Goal: Information Seeking & Learning: Check status

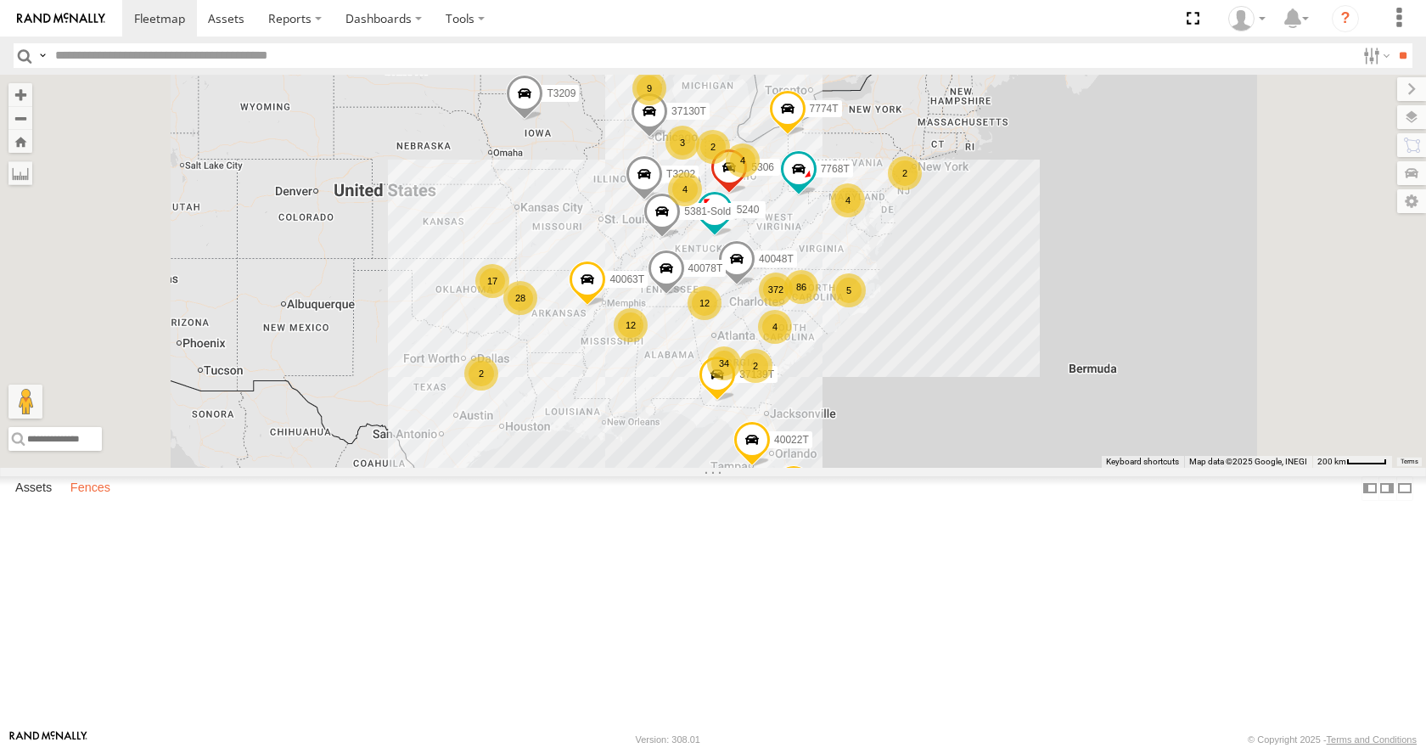
click at [85, 501] on label "Fences" at bounding box center [90, 489] width 57 height 24
click at [0, 0] on div "Converting" at bounding box center [0, 0] width 0 height 0
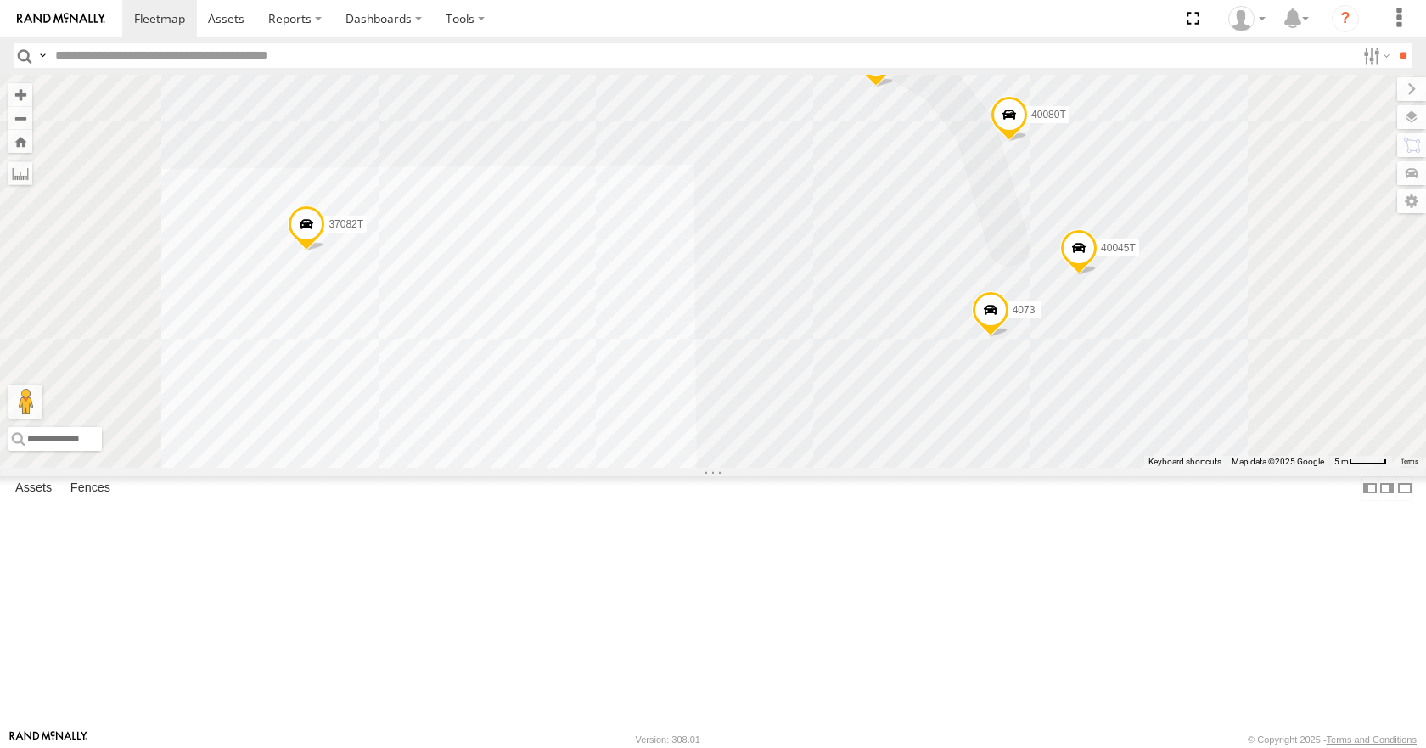
drag, startPoint x: 1014, startPoint y: 567, endPoint x: 995, endPoint y: 289, distance: 278.1
click at [995, 289] on div "4075 37147T 5167 40037T 4074 5266 37082T 4601 37118T 40045T 7772T 4073 37148T T…" at bounding box center [713, 271] width 1426 height 392
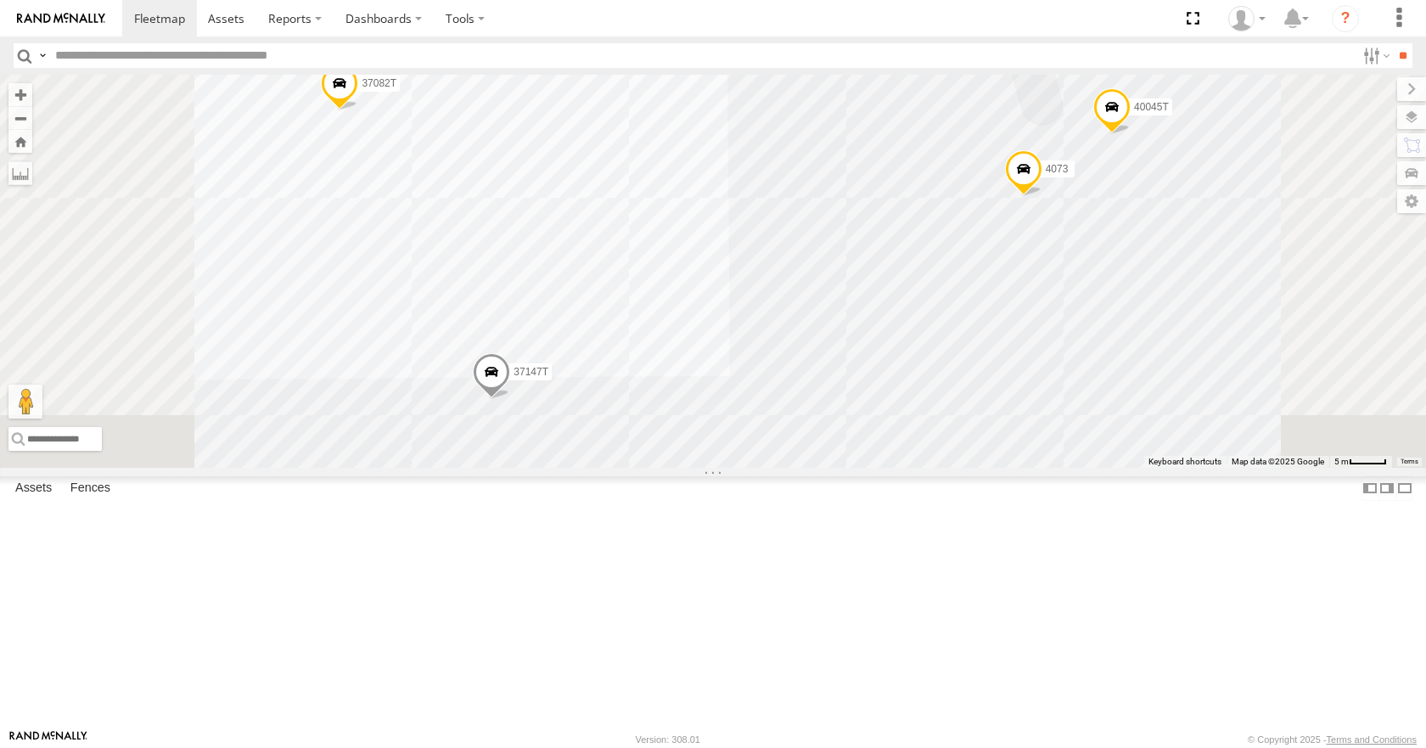
drag, startPoint x: 995, startPoint y: 411, endPoint x: 1029, endPoint y: 263, distance: 151.3
click at [1029, 263] on div "4075 37147T 5167 40037T 4074 5266 37082T 4601 37118T 40045T 7772T 4073 37148T T…" at bounding box center [713, 271] width 1426 height 392
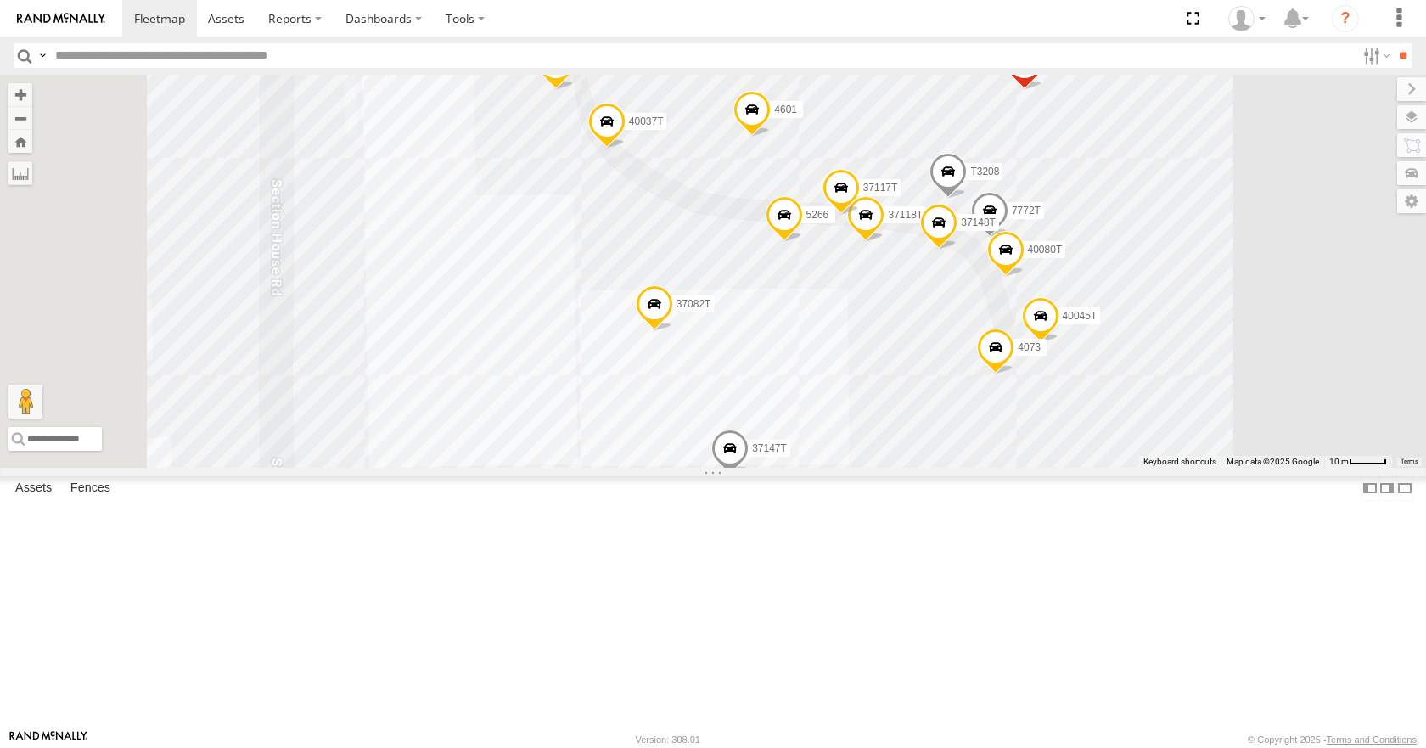
drag, startPoint x: 1030, startPoint y: 334, endPoint x: 1086, endPoint y: 489, distance: 165.1
click at [1086, 467] on div "4075 37147T 5167 40037T 4074 5266 37082T 4601 37118T 40045T 7772T 4073 37148T T…" at bounding box center [713, 271] width 1426 height 392
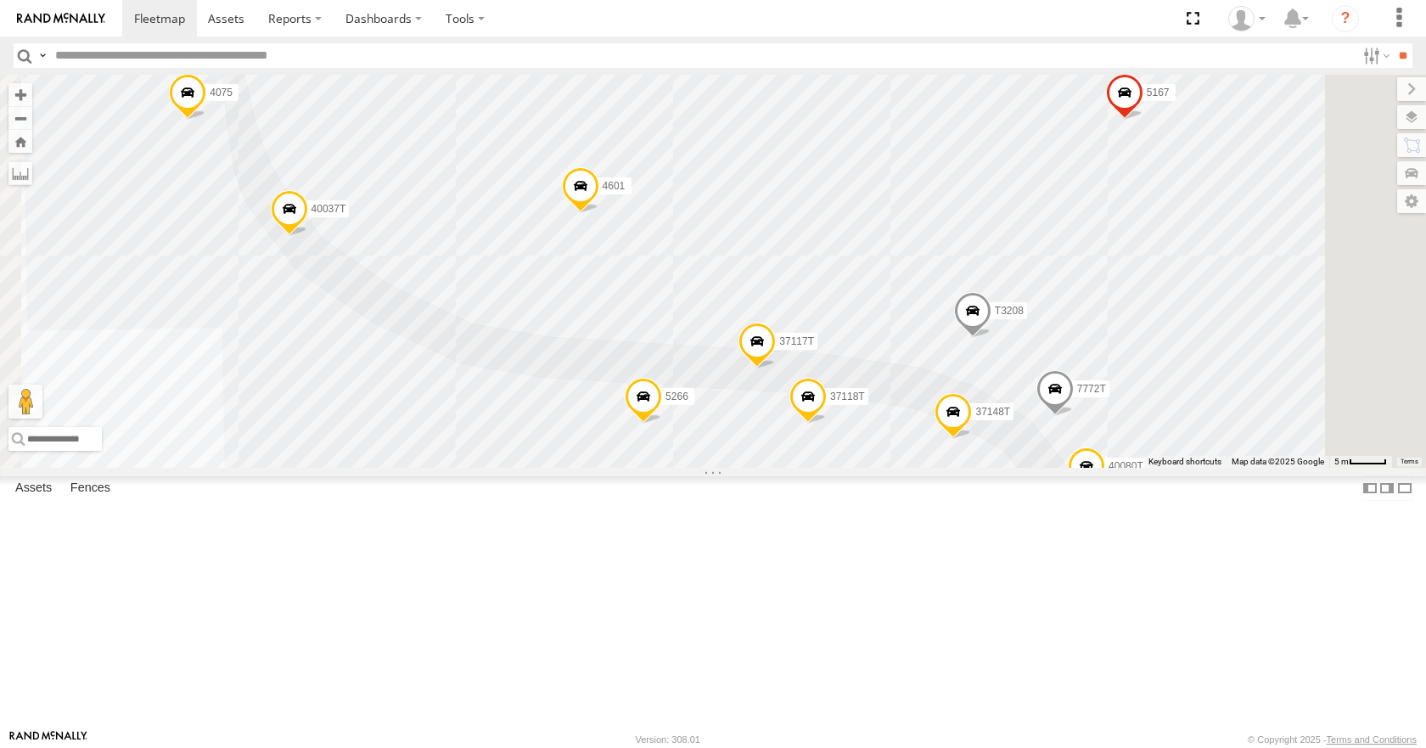
drag, startPoint x: 1059, startPoint y: 356, endPoint x: 1015, endPoint y: 664, distance: 311.2
click at [1015, 467] on div "4075 37147T 5167 40037T 4074 5266 37082T 4601 37118T 40045T 7772T 4073 37148T T…" at bounding box center [713, 271] width 1426 height 392
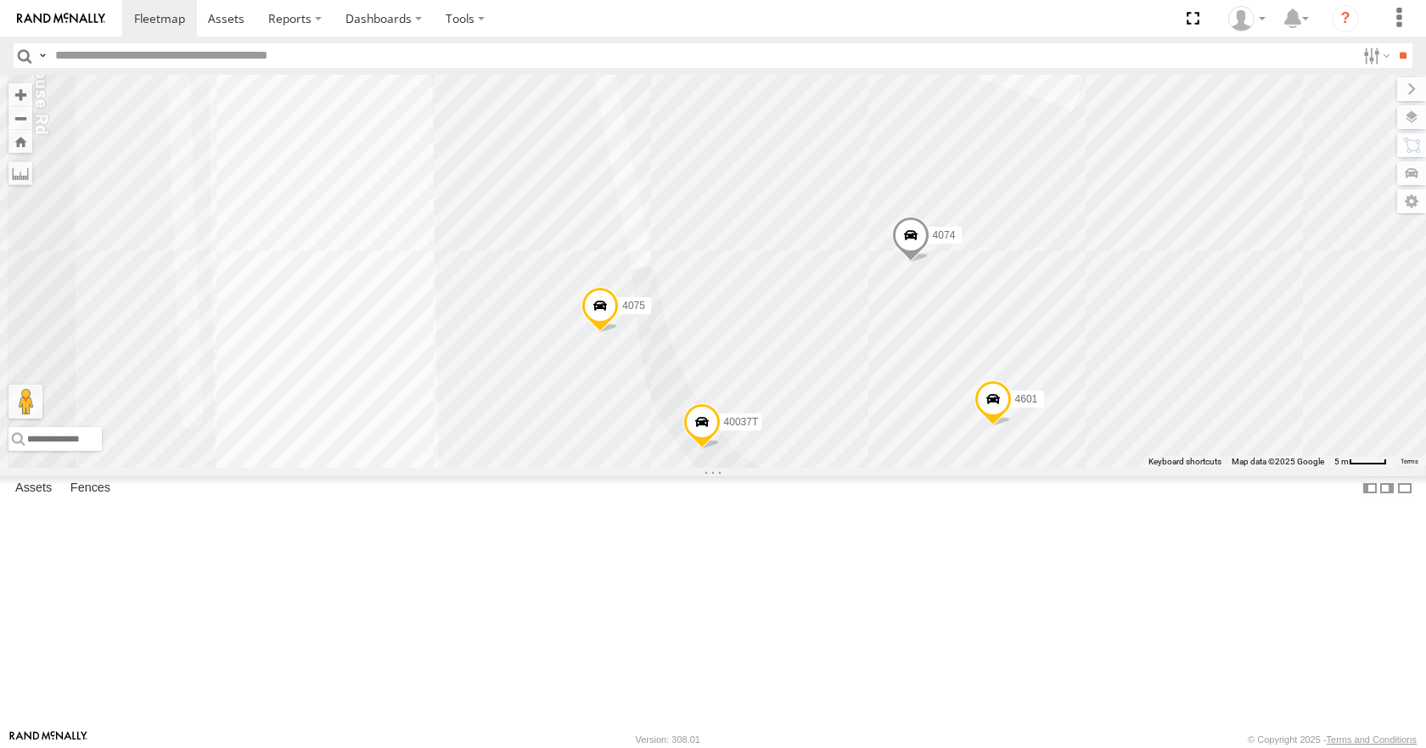
drag, startPoint x: 983, startPoint y: 389, endPoint x: 1092, endPoint y: 485, distance: 145.5
click at [1376, 467] on div "4075 37147T 5167 40037T 4074 5266 37082T 4601 37118T 40045T 7772T 4073 37148T T…" at bounding box center [713, 271] width 1426 height 392
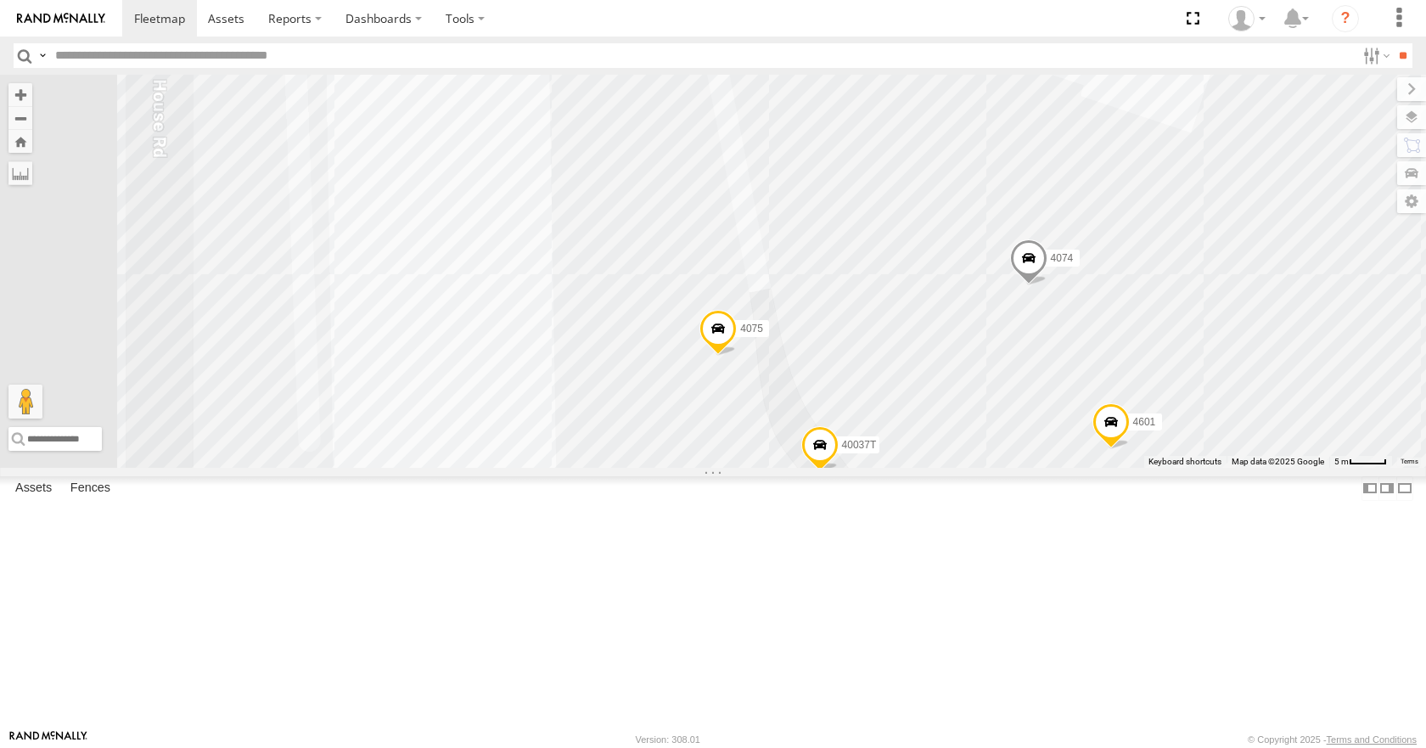
drag, startPoint x: 948, startPoint y: 297, endPoint x: 1043, endPoint y: 289, distance: 95.4
click at [1043, 289] on div "4075 37147T 5167 40037T 4074 5266 37082T 4601 37118T 40045T 7772T 4073 37148T T…" at bounding box center [713, 271] width 1426 height 392
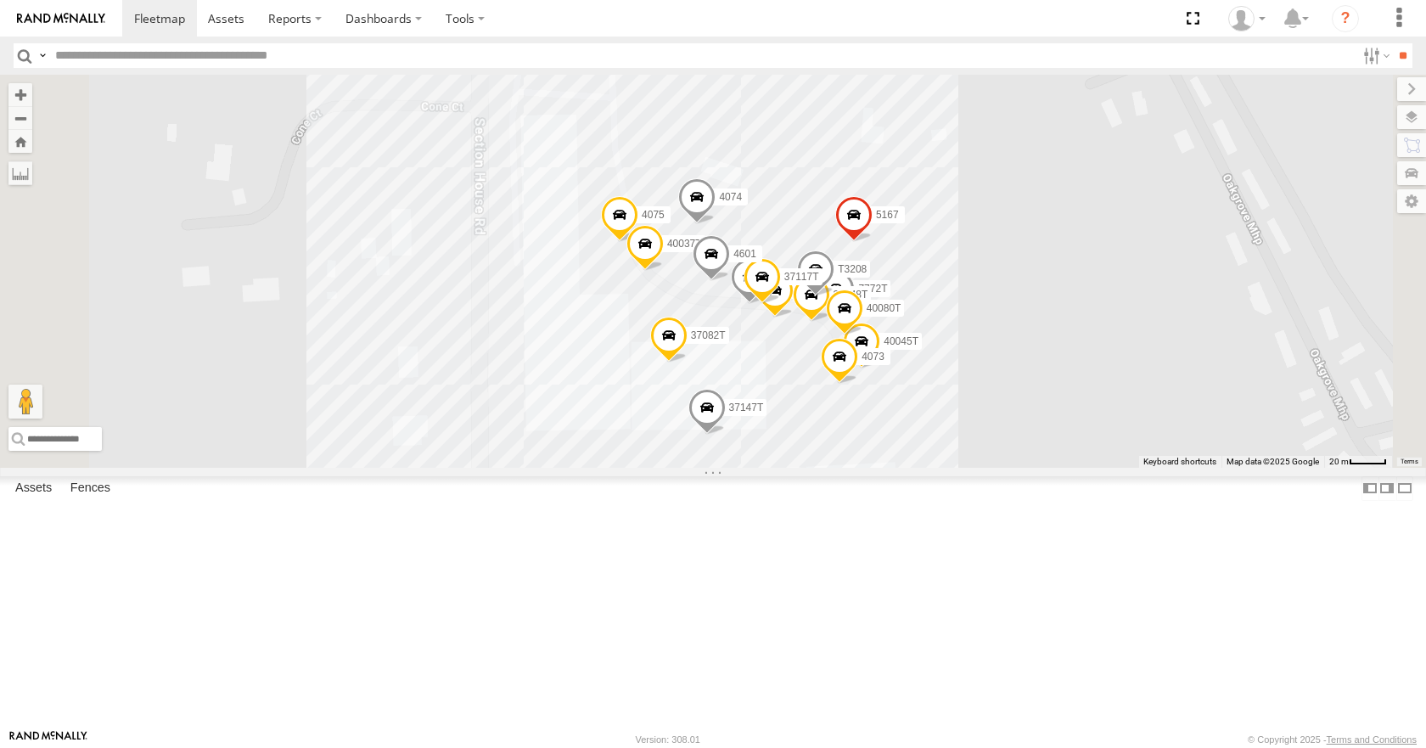
click at [91, 52] on input "text" at bounding box center [701, 55] width 1307 height 25
type input "****"
click at [1393, 43] on input "**" at bounding box center [1403, 55] width 20 height 25
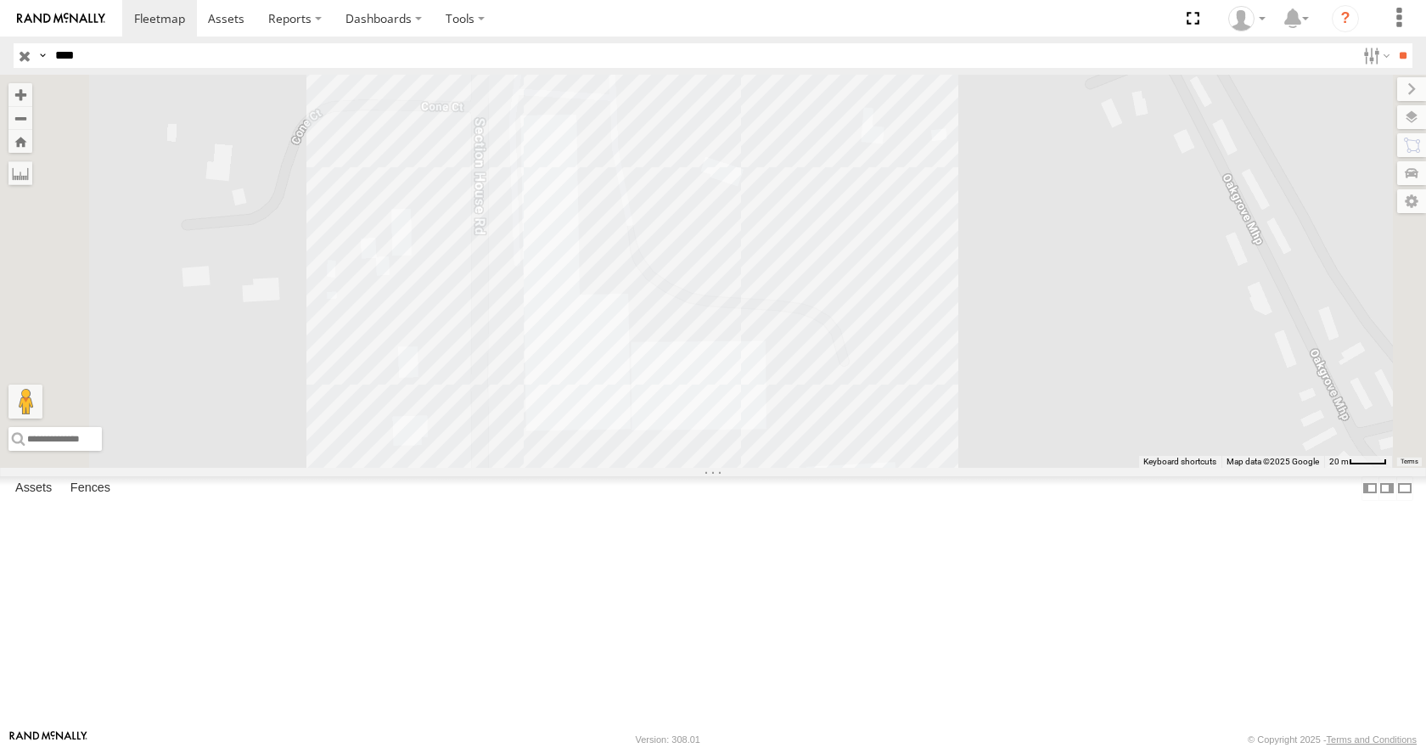
click at [98, 49] on input "****" at bounding box center [701, 55] width 1307 height 25
click at [1393, 43] on input "**" at bounding box center [1403, 55] width 20 height 25
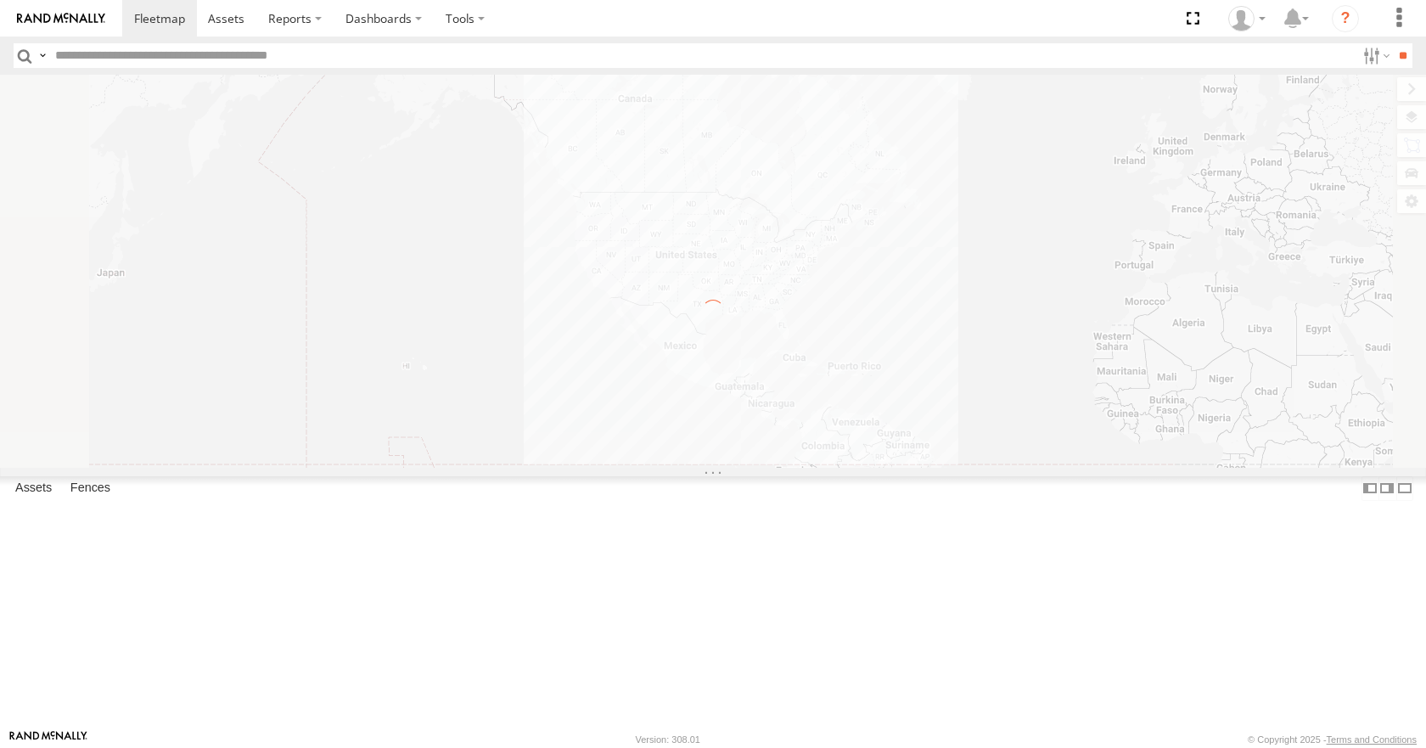
click at [86, 52] on input "text" at bounding box center [701, 55] width 1307 height 25
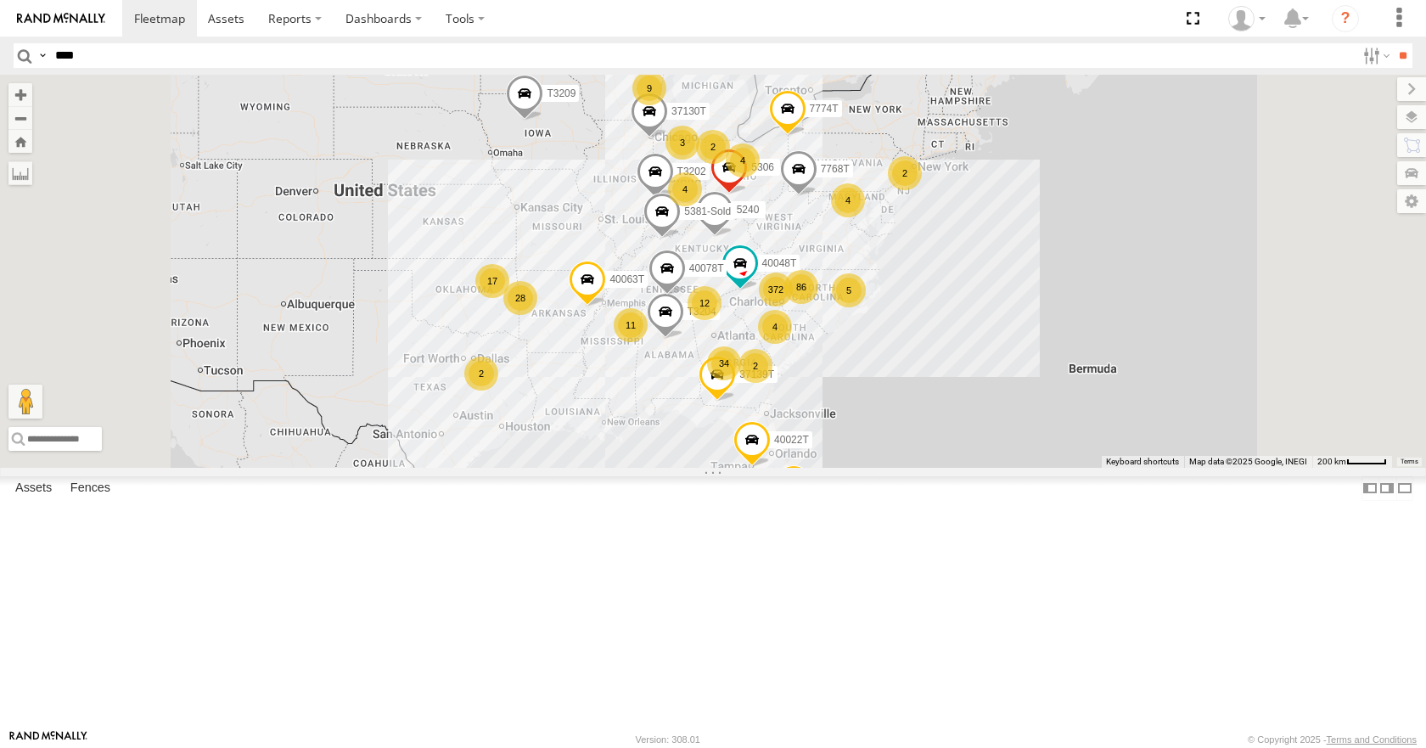
click at [1393, 43] on input "**" at bounding box center [1403, 55] width 20 height 25
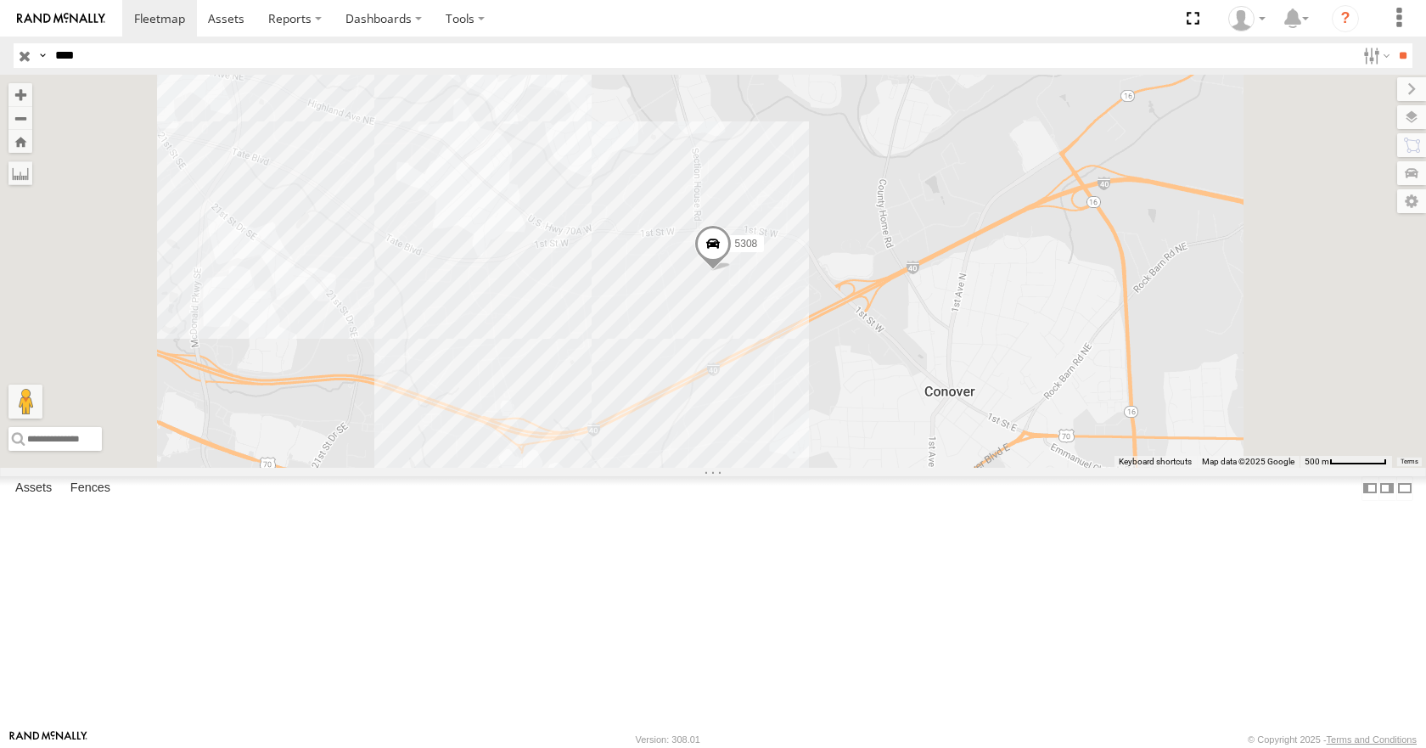
click at [732, 272] on span at bounding box center [712, 249] width 37 height 46
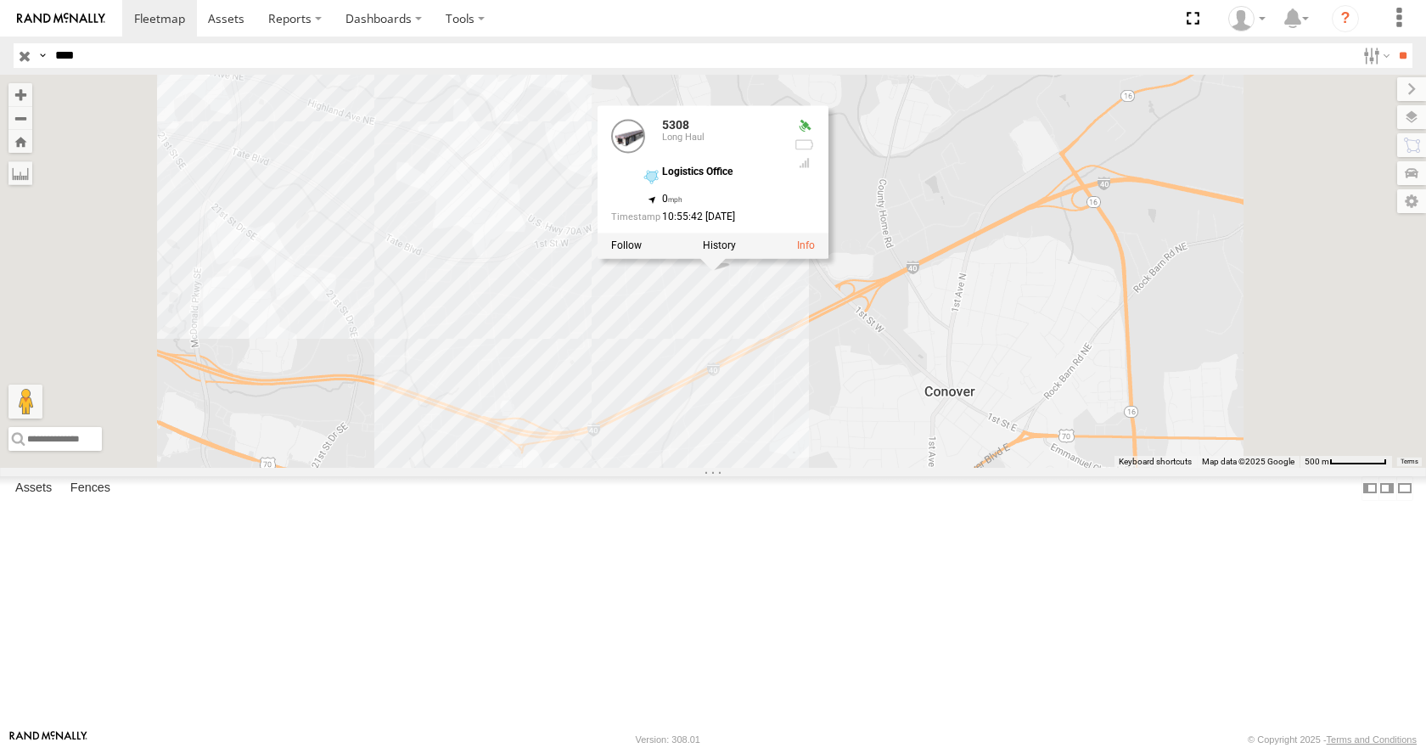
drag, startPoint x: 95, startPoint y: 60, endPoint x: 48, endPoint y: 63, distance: 47.6
click at [48, 63] on div "Search Query Asset ID Asset Label Registration Manufacturer Model VIN Job ID Dr…" at bounding box center [703, 55] width 1379 height 25
click at [1393, 43] on input "**" at bounding box center [1403, 55] width 20 height 25
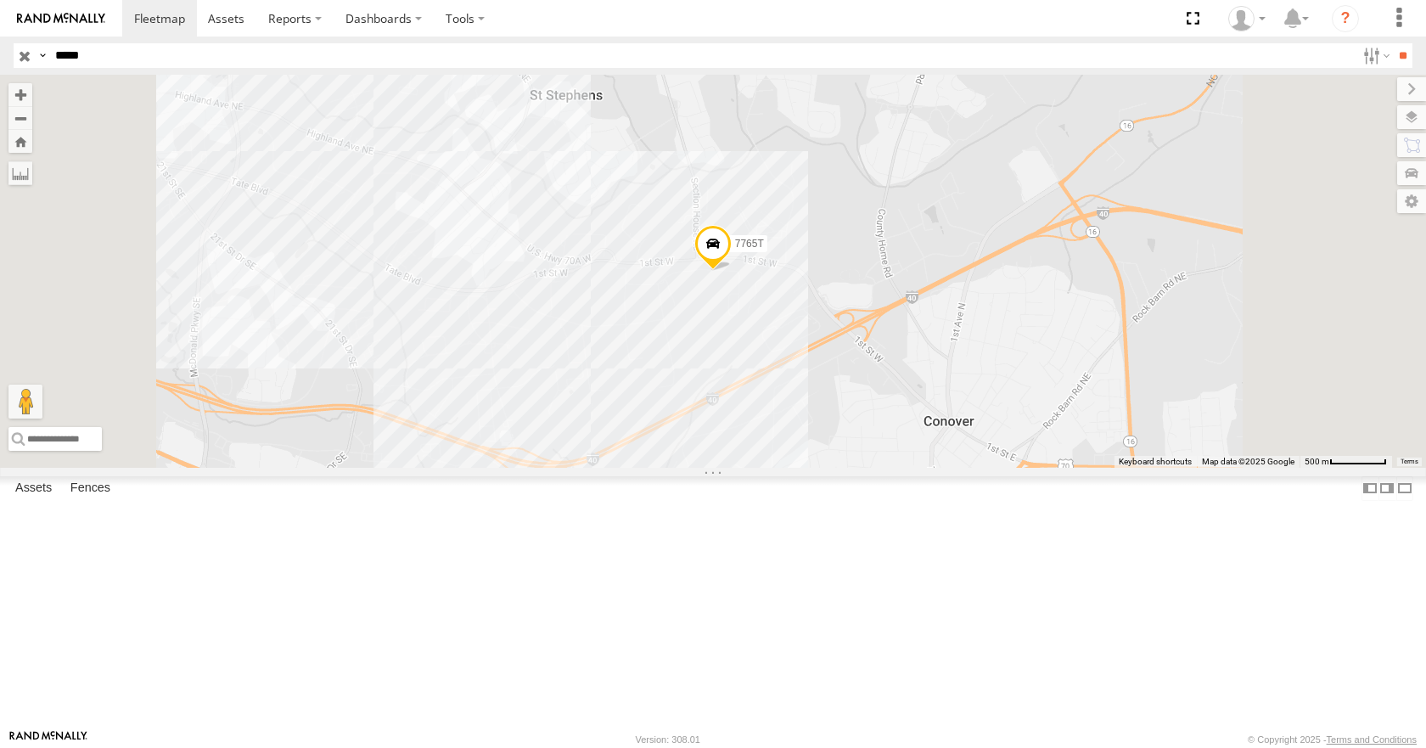
click at [732, 271] on span at bounding box center [712, 248] width 37 height 46
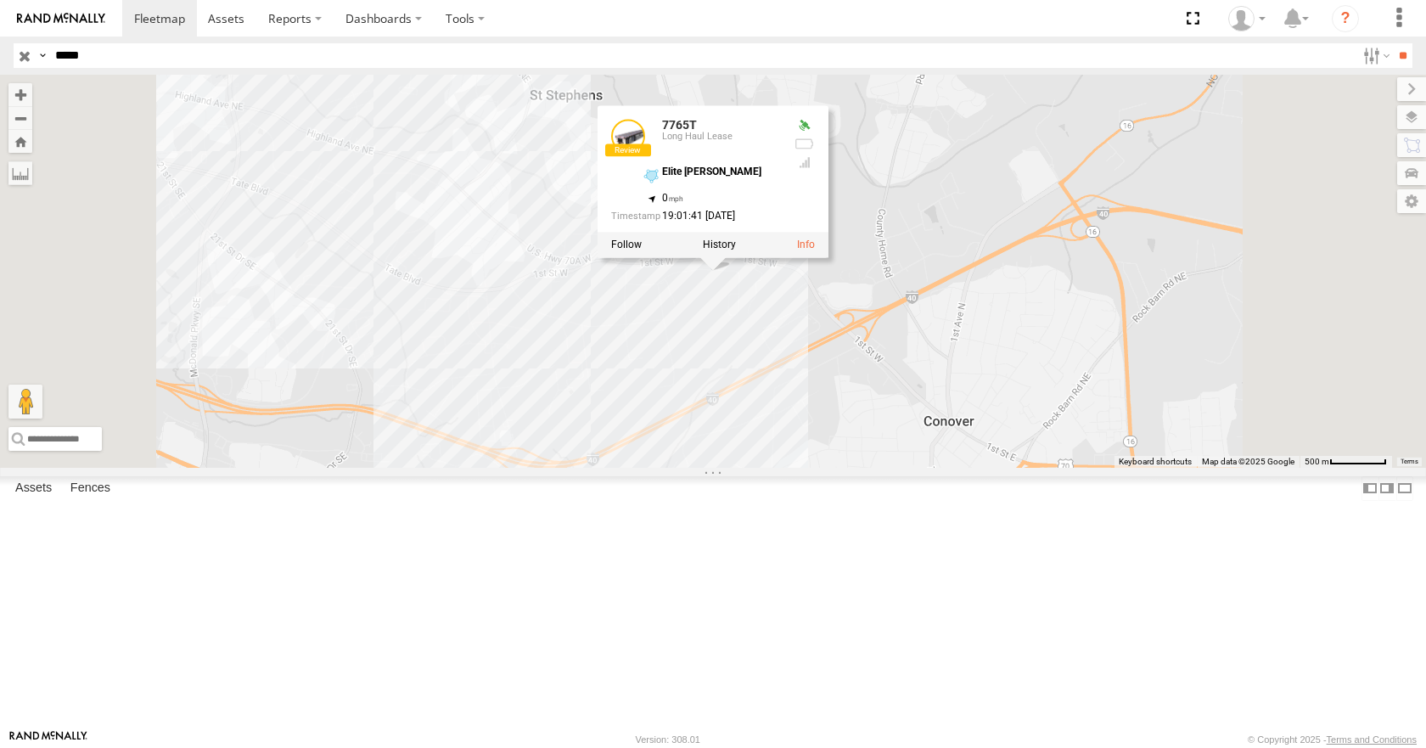
drag, startPoint x: 119, startPoint y: 53, endPoint x: 52, endPoint y: 64, distance: 67.9
click at [52, 64] on input "*****" at bounding box center [701, 55] width 1307 height 25
click at [1393, 43] on input "**" at bounding box center [1403, 55] width 20 height 25
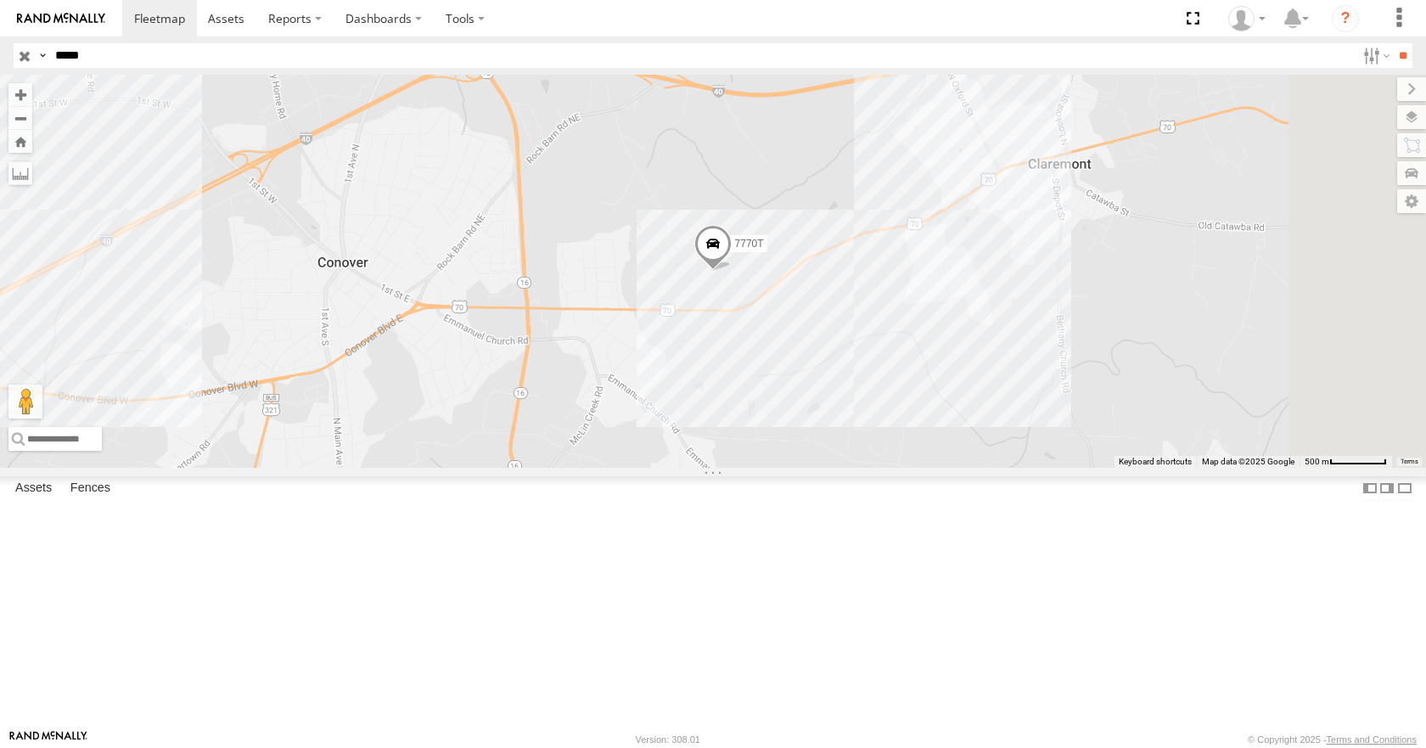
click at [732, 271] on span at bounding box center [712, 248] width 37 height 46
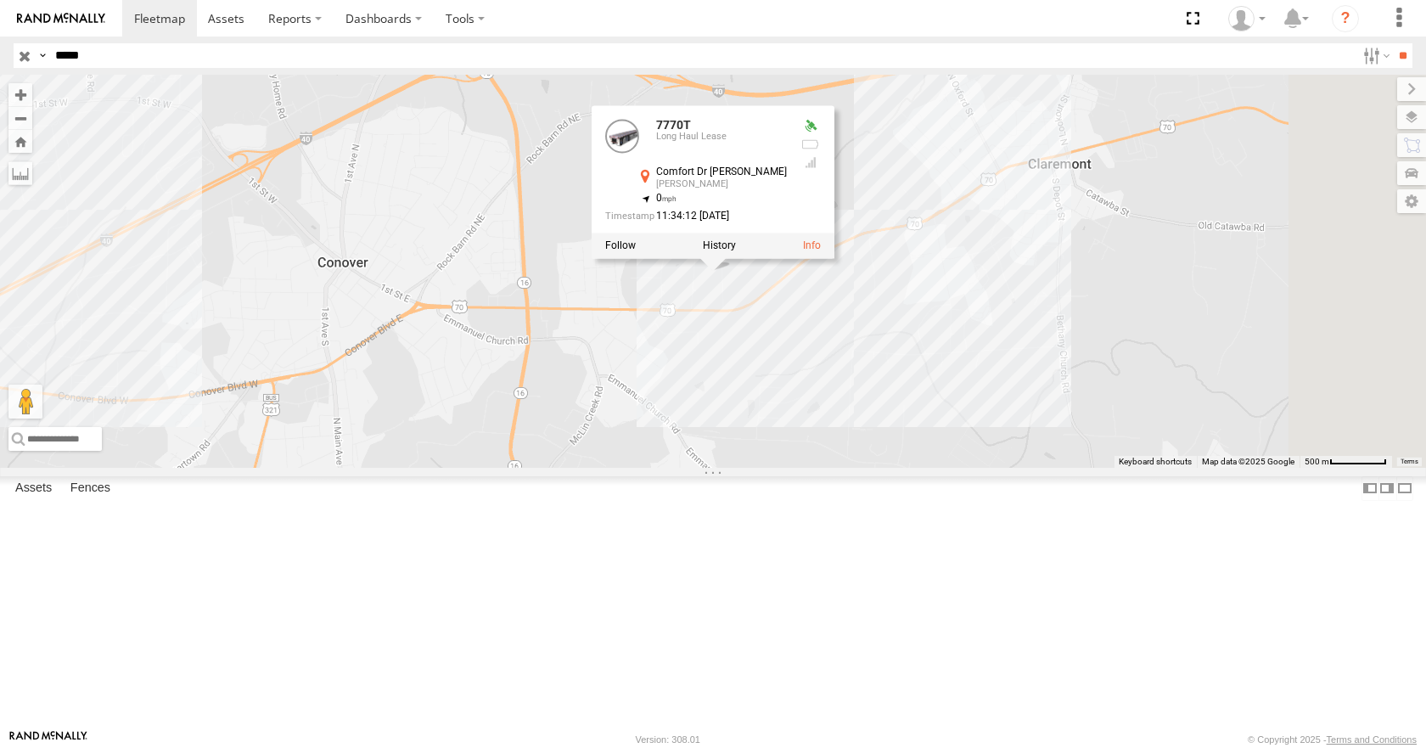
drag, startPoint x: 109, startPoint y: 58, endPoint x: 40, endPoint y: 72, distance: 71.1
click at [42, 72] on header "Search Query Asset ID Asset Label Registration Manufacturer Model VIN Job ID" at bounding box center [713, 55] width 1426 height 38
click at [1393, 43] on input "**" at bounding box center [1403, 55] width 20 height 25
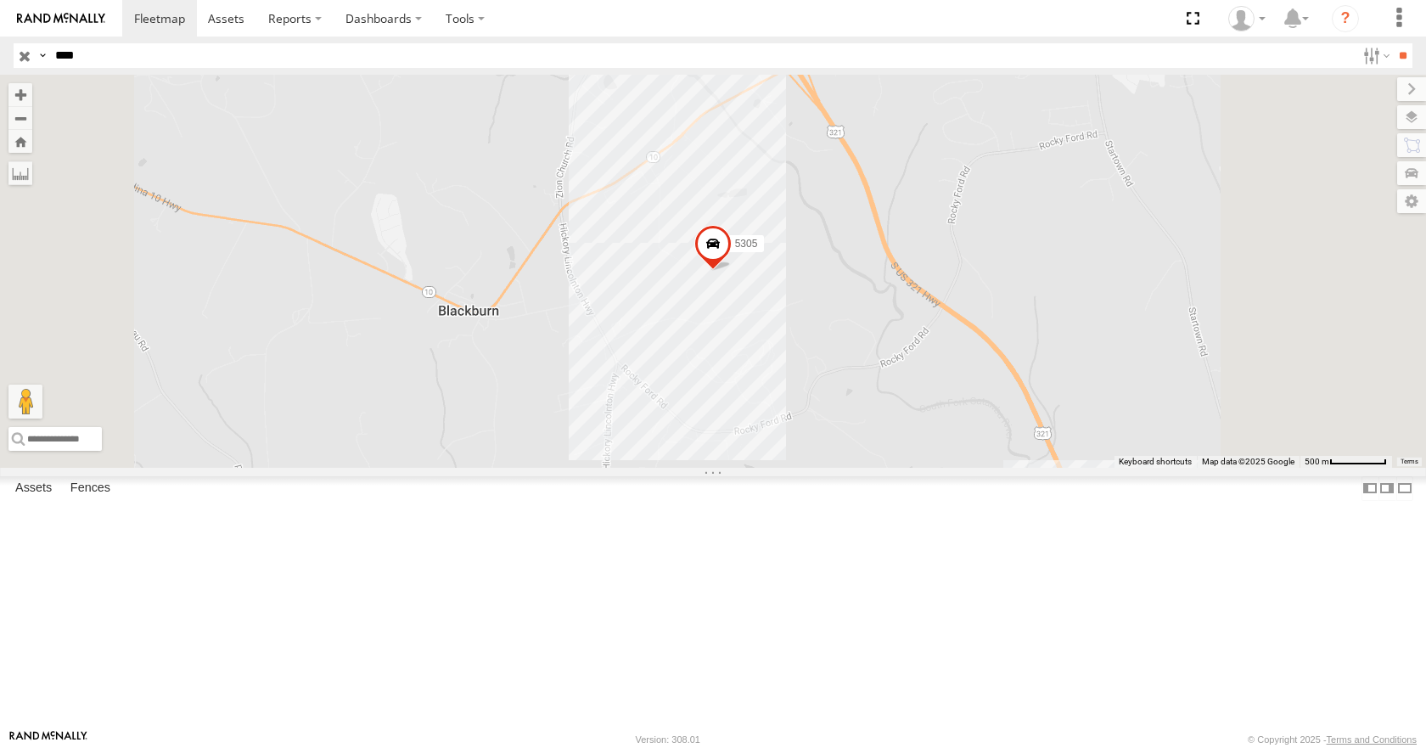
click at [732, 272] on span at bounding box center [712, 249] width 37 height 46
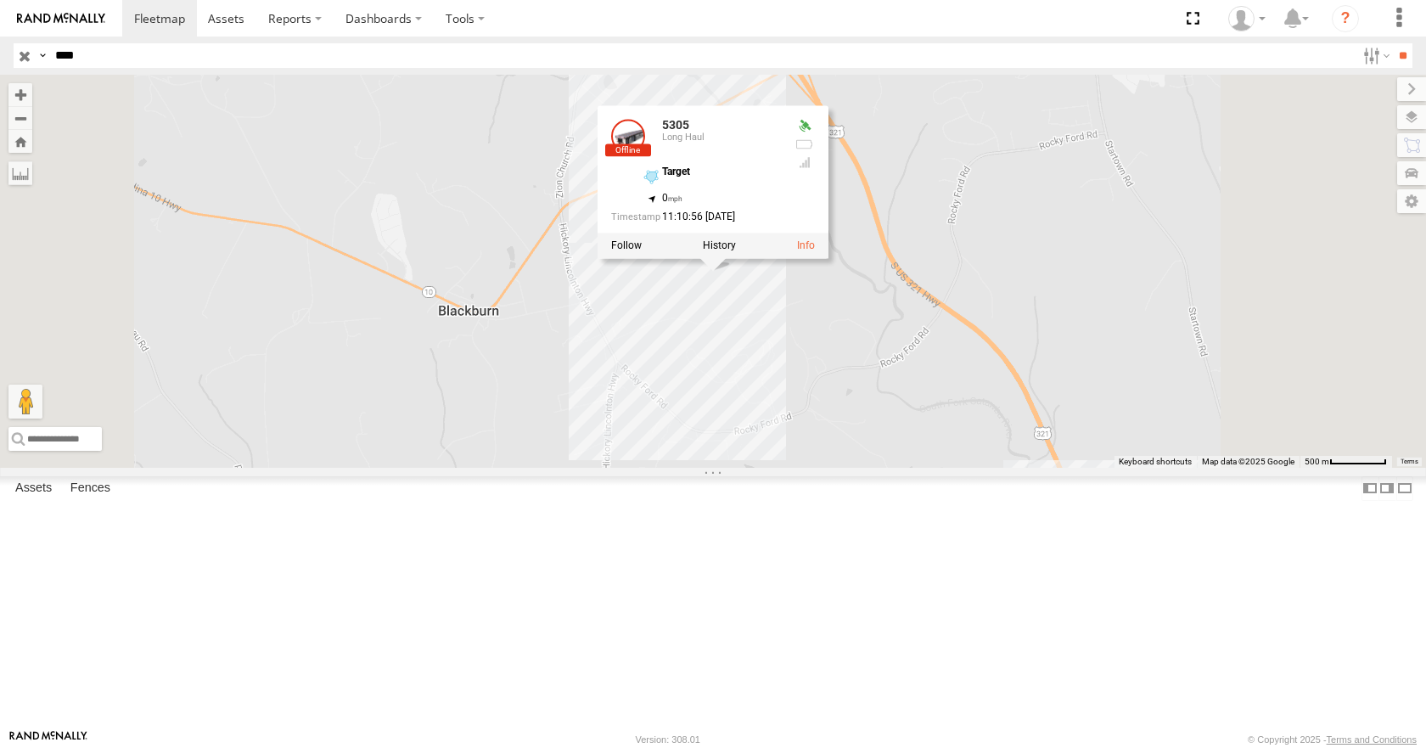
click at [940, 467] on div "5305 5305 Long Haul Target 35.61926 , -81.30624 0 11:10:56 08/25/2025" at bounding box center [713, 271] width 1426 height 392
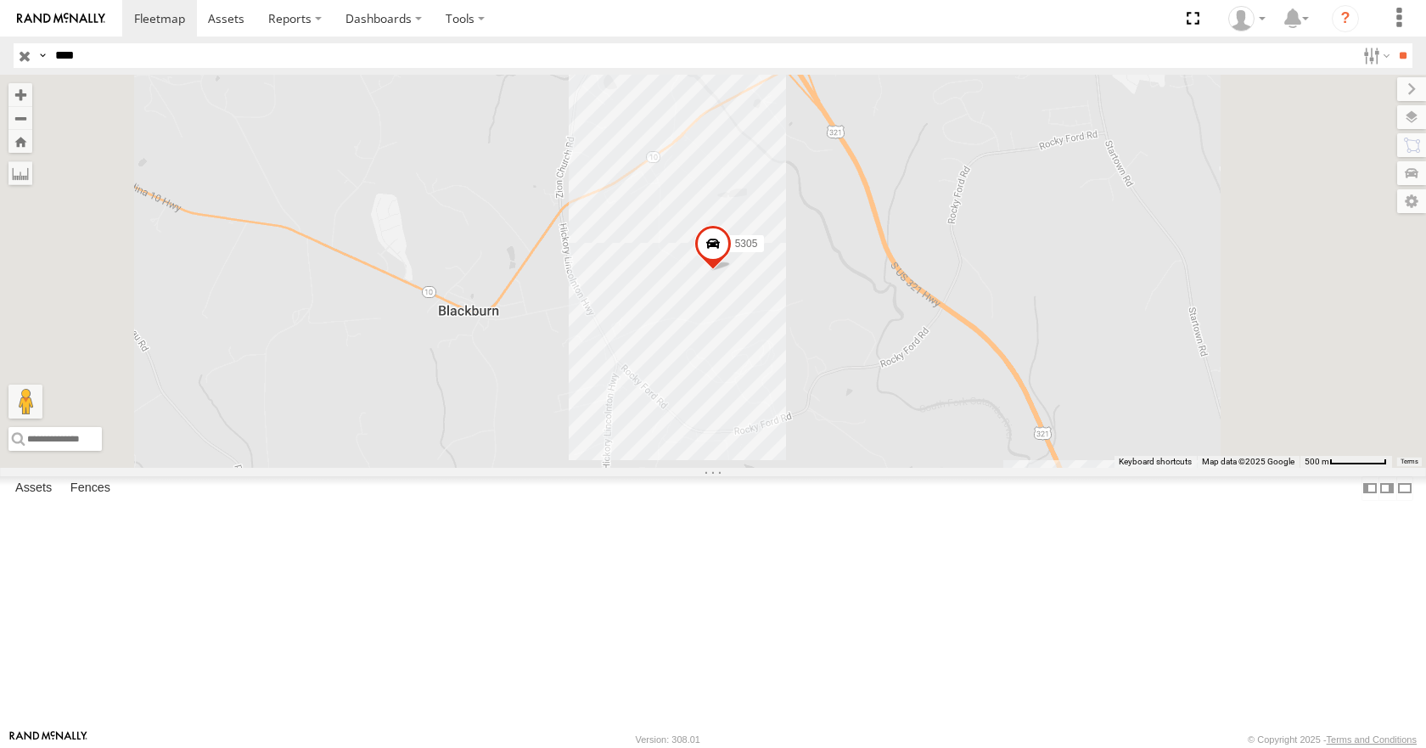
drag, startPoint x: 119, startPoint y: 49, endPoint x: 40, endPoint y: 64, distance: 80.4
click at [42, 64] on div "Search Query Asset ID Asset Label Registration Manufacturer Model VIN Job ID Dr…" at bounding box center [703, 55] width 1379 height 25
type input "******"
click at [1393, 43] on input "**" at bounding box center [1403, 55] width 20 height 25
click at [129, 56] on input "******" at bounding box center [701, 55] width 1307 height 25
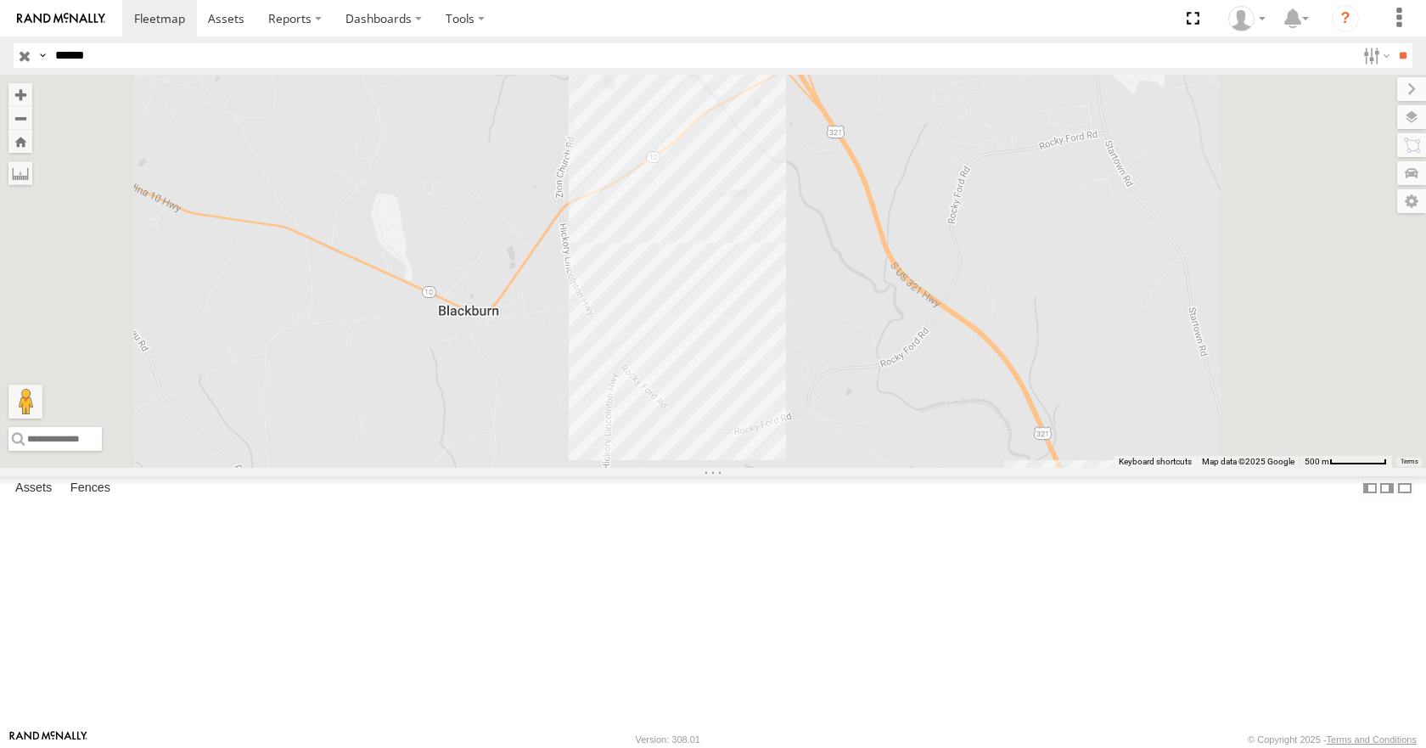
click at [1393, 43] on input "**" at bounding box center [1403, 55] width 20 height 25
click at [0, 0] on div "40029T" at bounding box center [0, 0] width 0 height 0
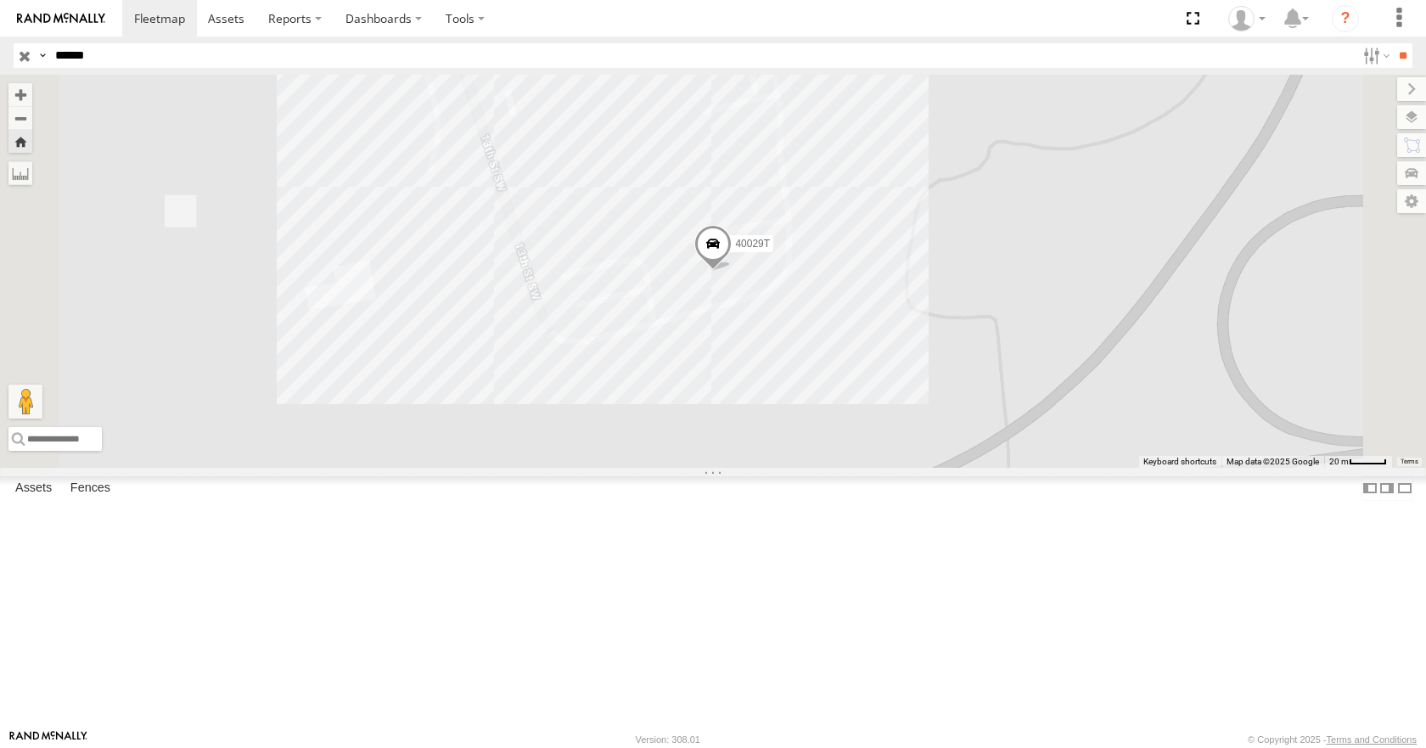
click at [732, 272] on span at bounding box center [712, 249] width 37 height 46
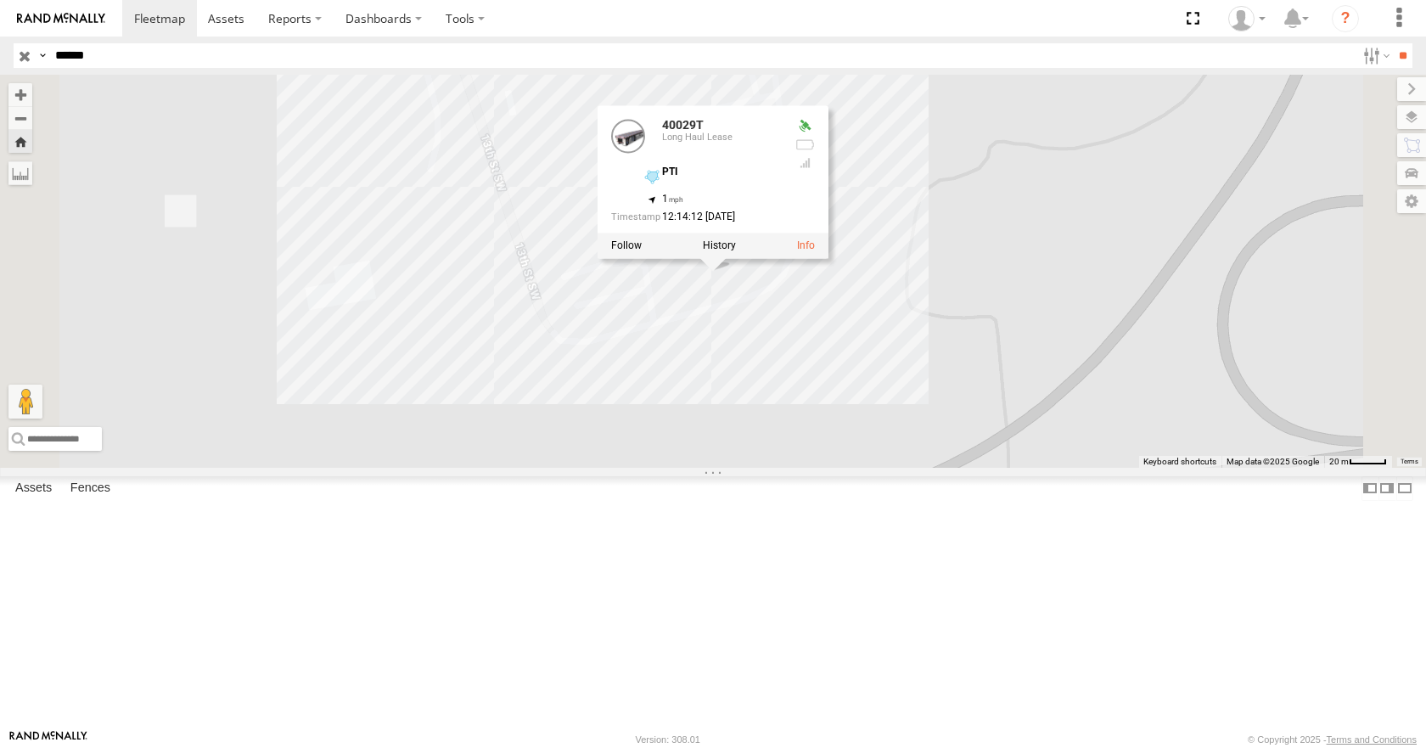
drag, startPoint x: 897, startPoint y: 450, endPoint x: 889, endPoint y: 464, distance: 16.7
click at [889, 463] on div "40029T 40029T Long Haul Lease PTI 35.70929 , -81.35924 1 12:14:12 09/22/2025" at bounding box center [713, 271] width 1426 height 392
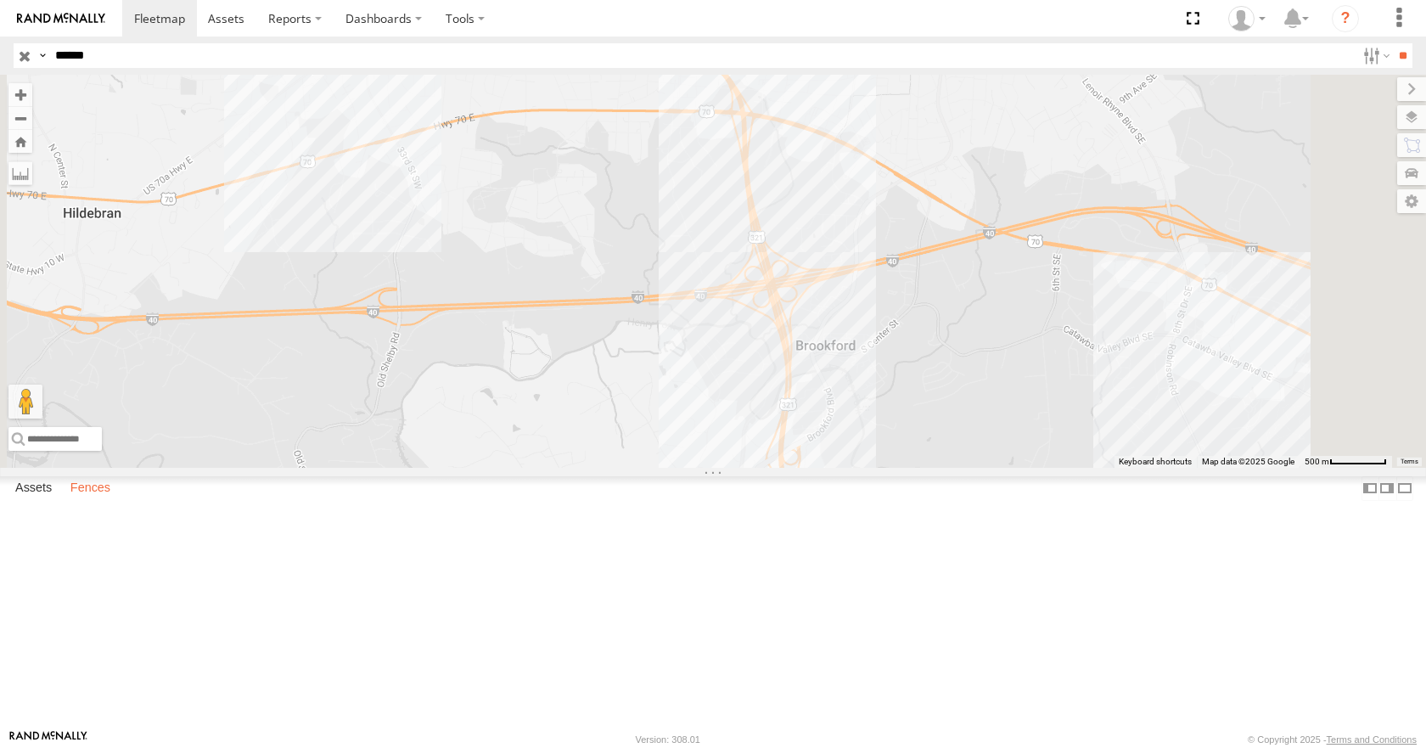
click at [92, 501] on label "Fences" at bounding box center [90, 489] width 57 height 24
click at [0, 0] on div "[PERSON_NAME]-Advance" at bounding box center [0, 0] width 0 height 0
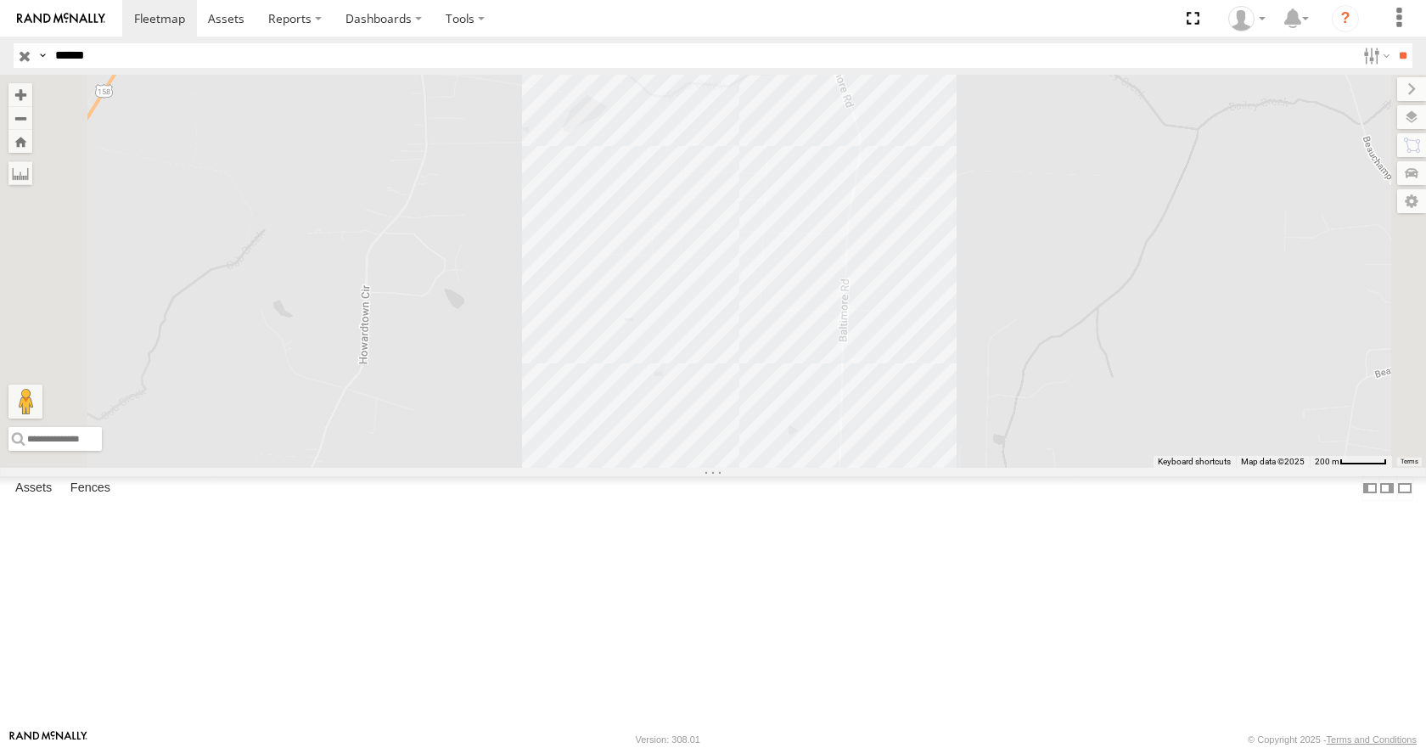
click at [0, 0] on div "[PERSON_NAME]-Advance" at bounding box center [0, 0] width 0 height 0
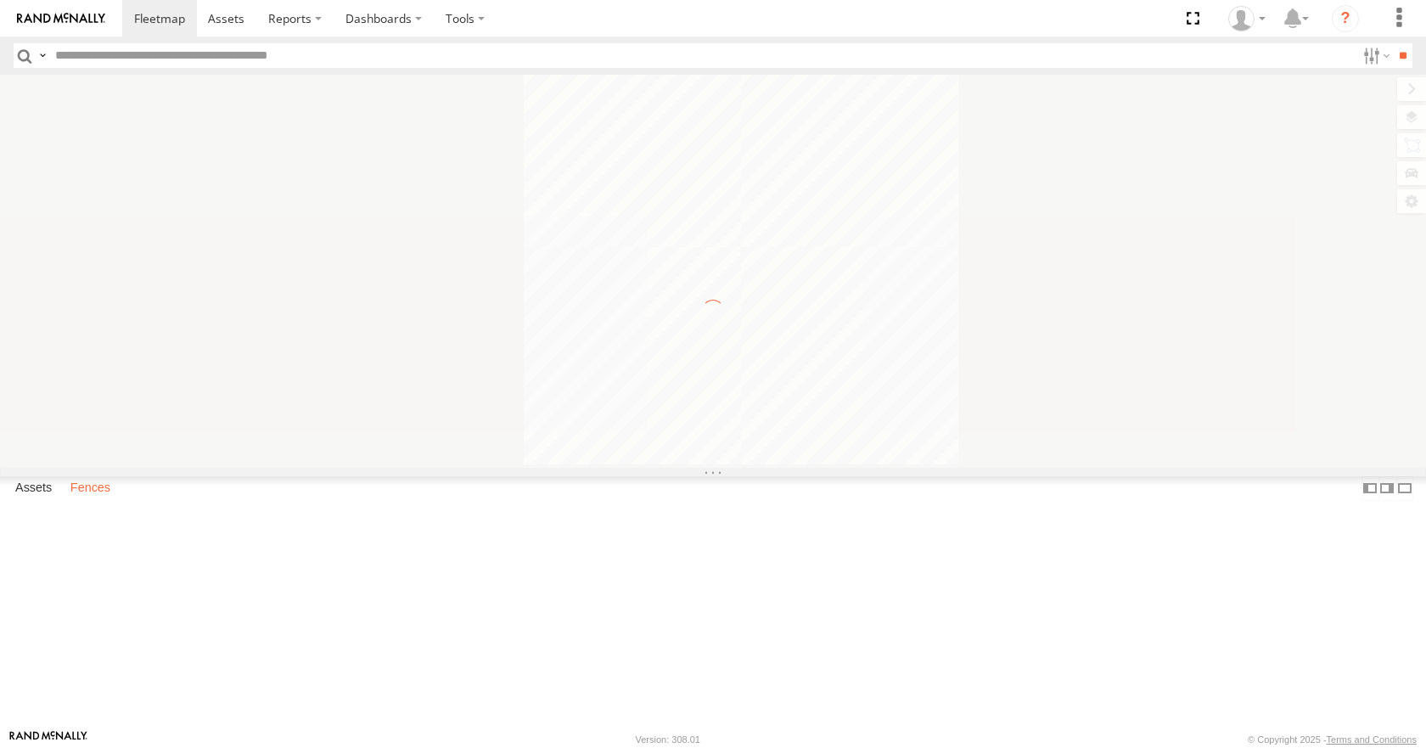
click at [97, 501] on label "Fences" at bounding box center [90, 489] width 57 height 24
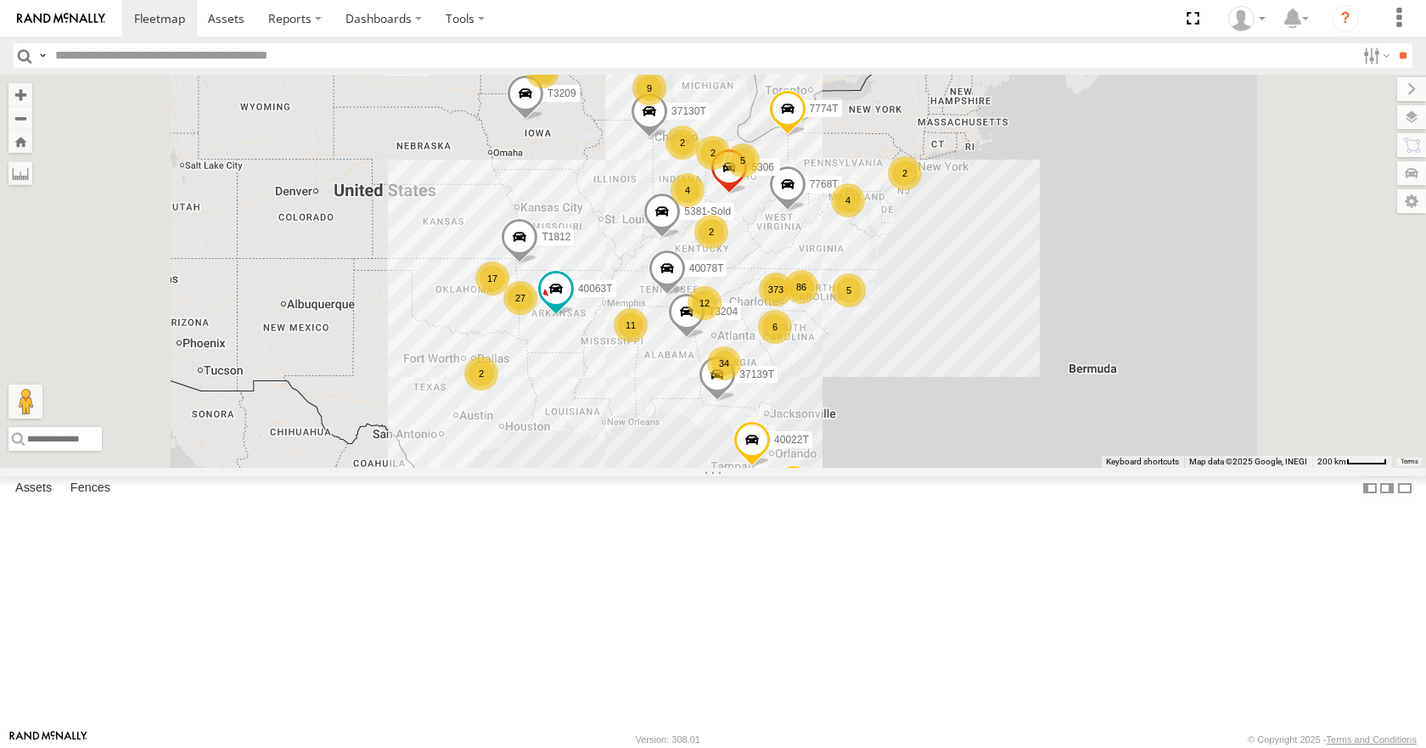
click at [0, 0] on div "[PERSON_NAME]-Advance" at bounding box center [0, 0] width 0 height 0
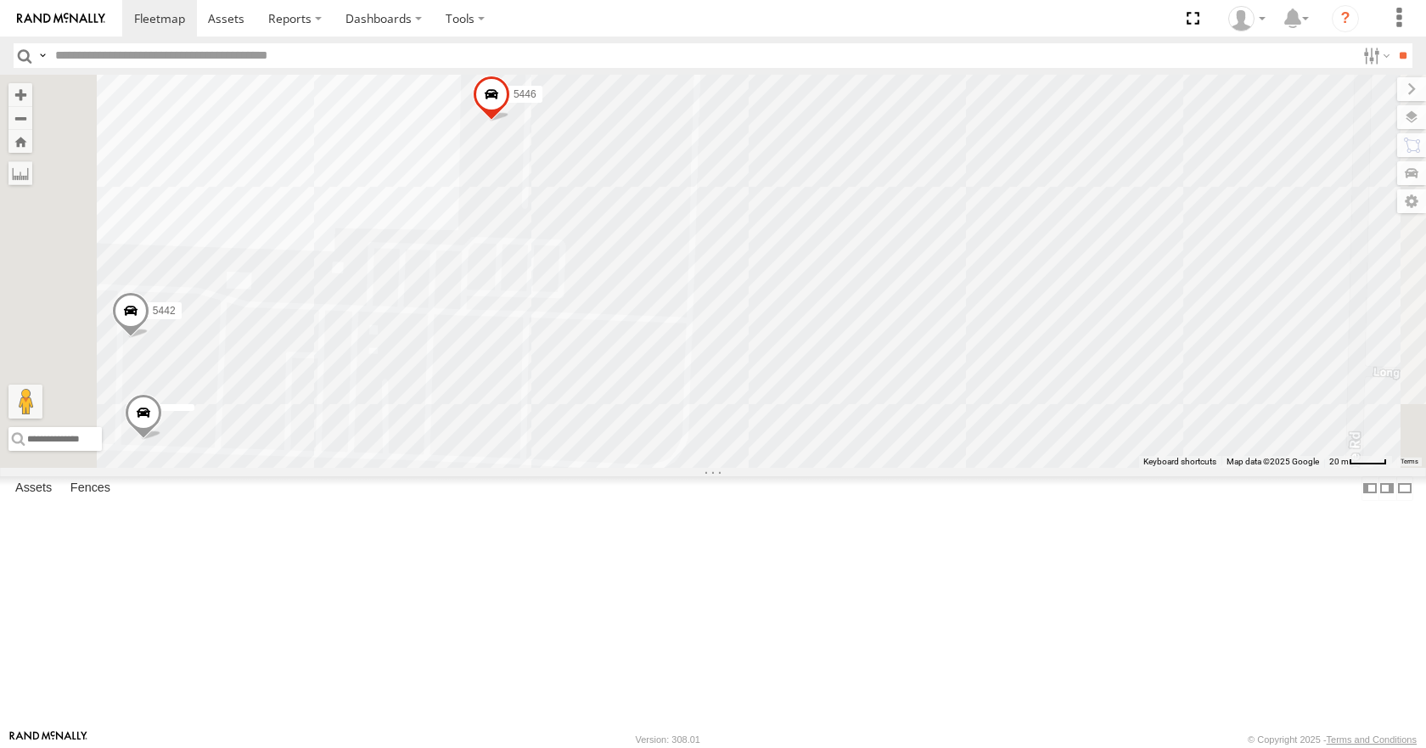
drag, startPoint x: 801, startPoint y: 602, endPoint x: 938, endPoint y: 201, distance: 423.2
click at [953, 183] on div "5320 5435 5442 5440 5446 2" at bounding box center [713, 271] width 1426 height 392
drag, startPoint x: 726, startPoint y: 154, endPoint x: 1099, endPoint y: 544, distance: 539.6
click at [1137, 467] on div "5320 5435 5442 5440 5446" at bounding box center [713, 271] width 1426 height 392
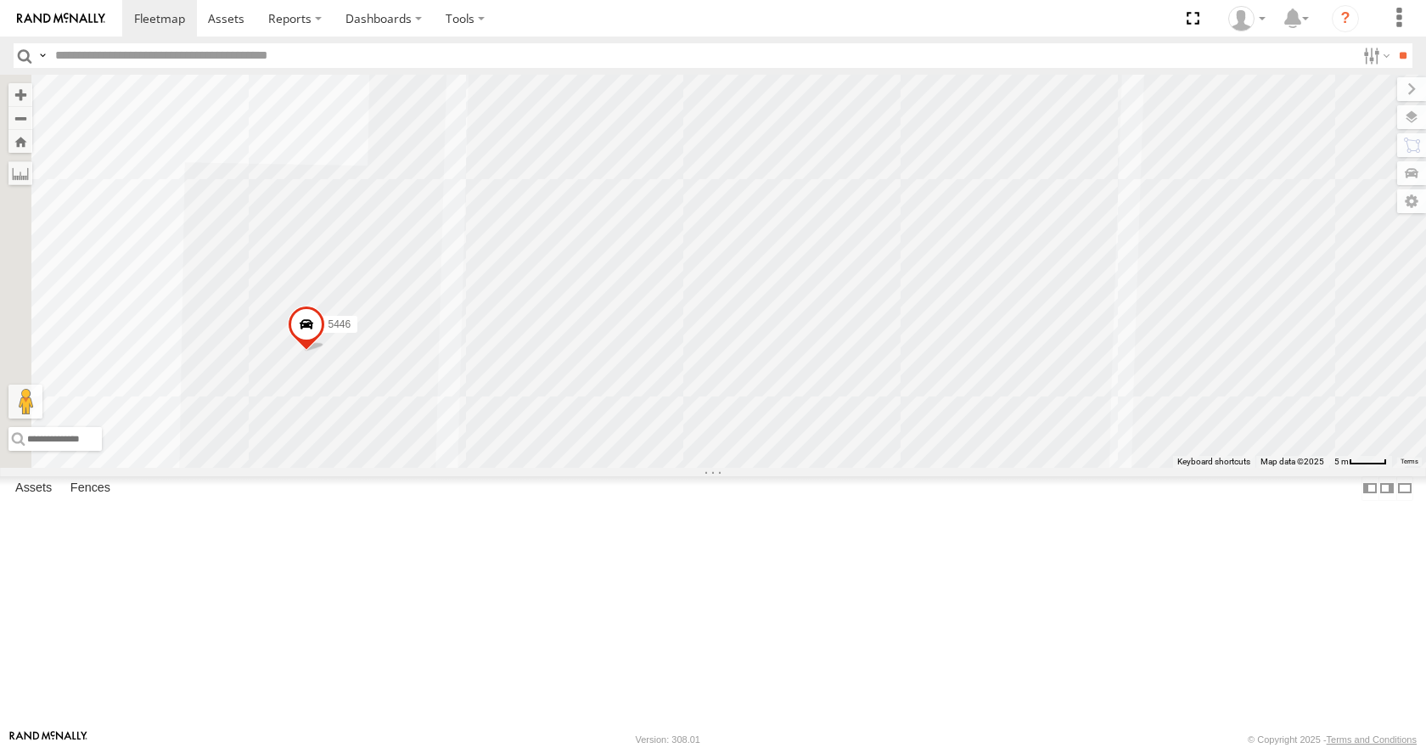
drag, startPoint x: 1007, startPoint y: 520, endPoint x: 1053, endPoint y: 554, distance: 57.0
click at [1055, 467] on div "5320 5435 5442 5440 5446" at bounding box center [713, 271] width 1426 height 392
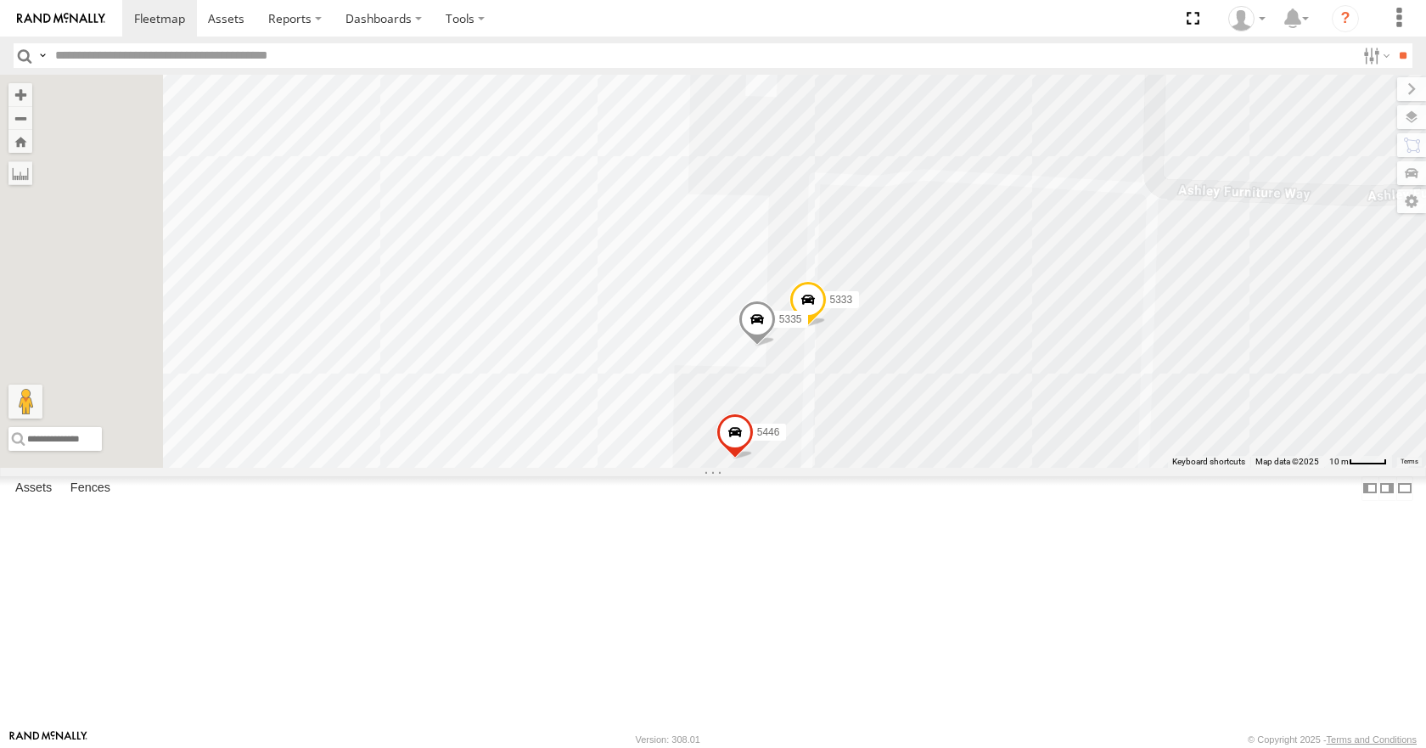
drag, startPoint x: 996, startPoint y: 428, endPoint x: 1203, endPoint y: 586, distance: 260.9
click at [1240, 467] on div "5320 5435 5442 5440 5446 5333 5335" at bounding box center [713, 271] width 1426 height 392
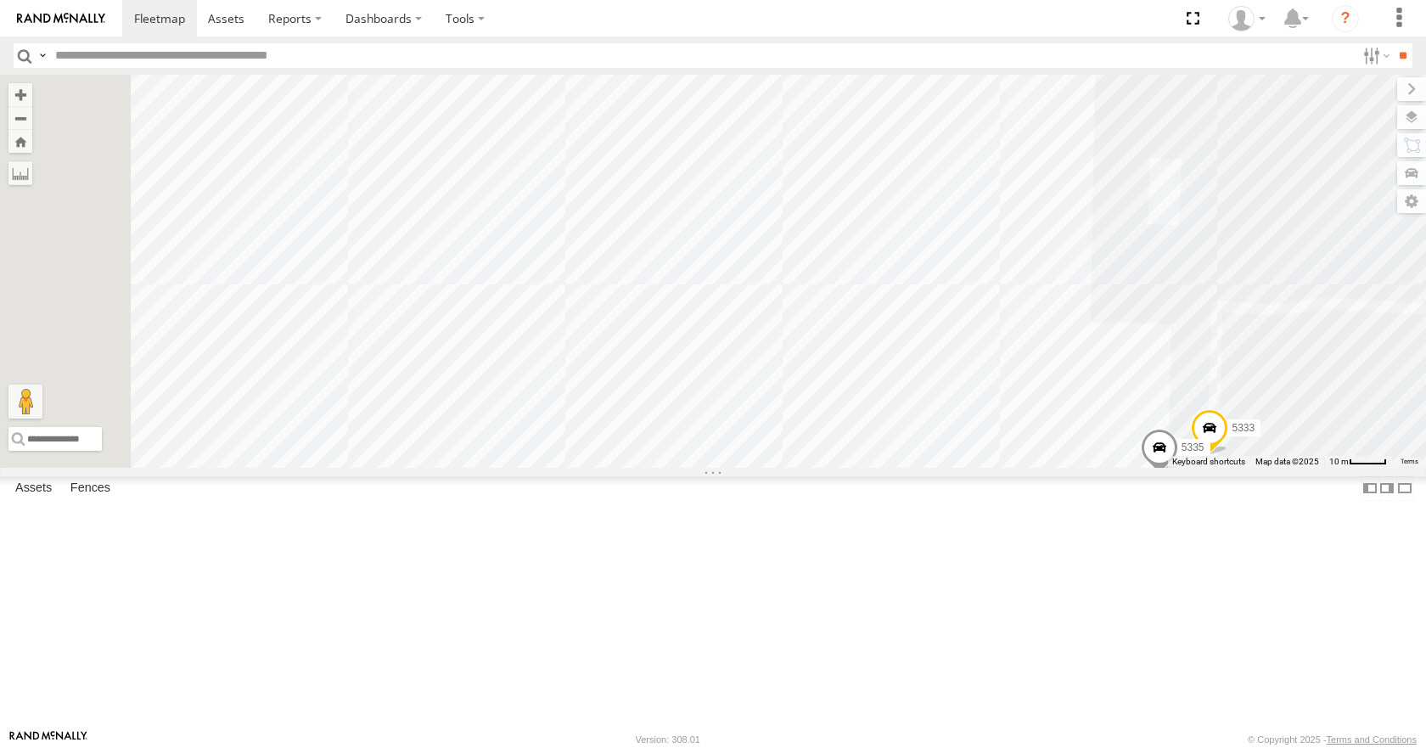
drag, startPoint x: 985, startPoint y: 378, endPoint x: 1102, endPoint y: 350, distance: 119.6
click at [1225, 406] on div "5320 5435 5442 5440 5446 5333 5335" at bounding box center [713, 271] width 1426 height 392
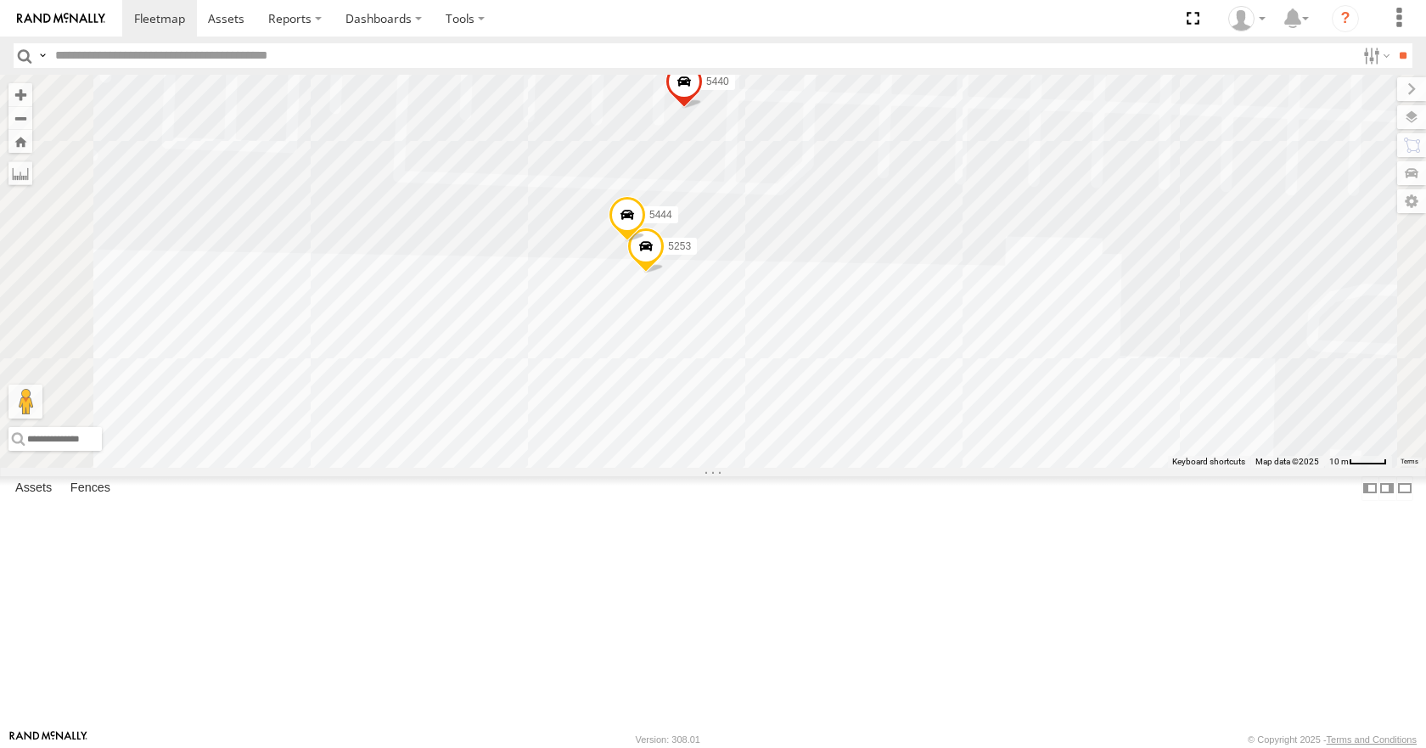
drag, startPoint x: 1032, startPoint y: 409, endPoint x: 1101, endPoint y: 617, distance: 219.0
click at [1119, 467] on div "5320 5435 5442 5440 5446 5253 5444" at bounding box center [713, 271] width 1426 height 392
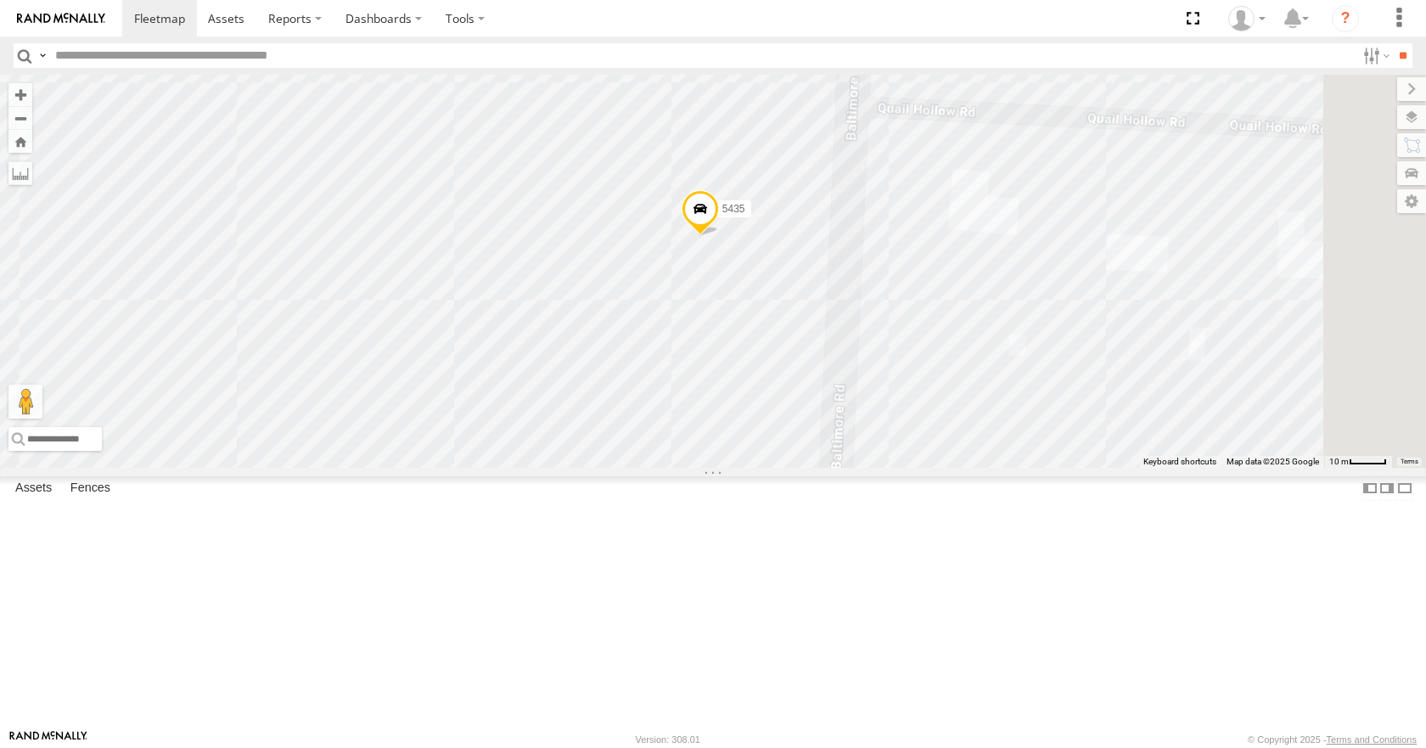
drag, startPoint x: 1111, startPoint y: 329, endPoint x: 803, endPoint y: 356, distance: 309.2
click at [739, 378] on div "5320 5435 5442 5446 5441" at bounding box center [713, 271] width 1426 height 392
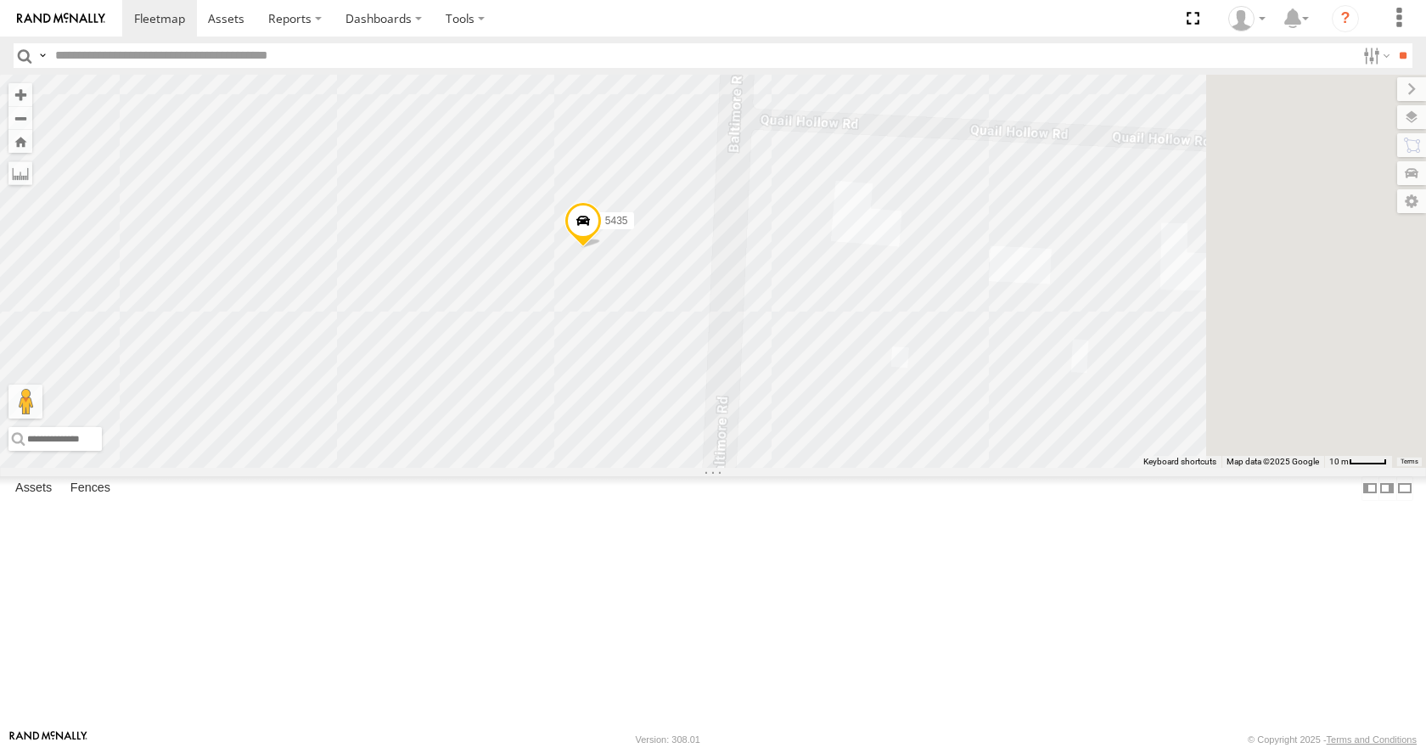
drag, startPoint x: 1085, startPoint y: 278, endPoint x: 1031, endPoint y: 298, distance: 57.2
click at [1031, 298] on div "5320 5435 5442 5446 5441" at bounding box center [713, 271] width 1426 height 392
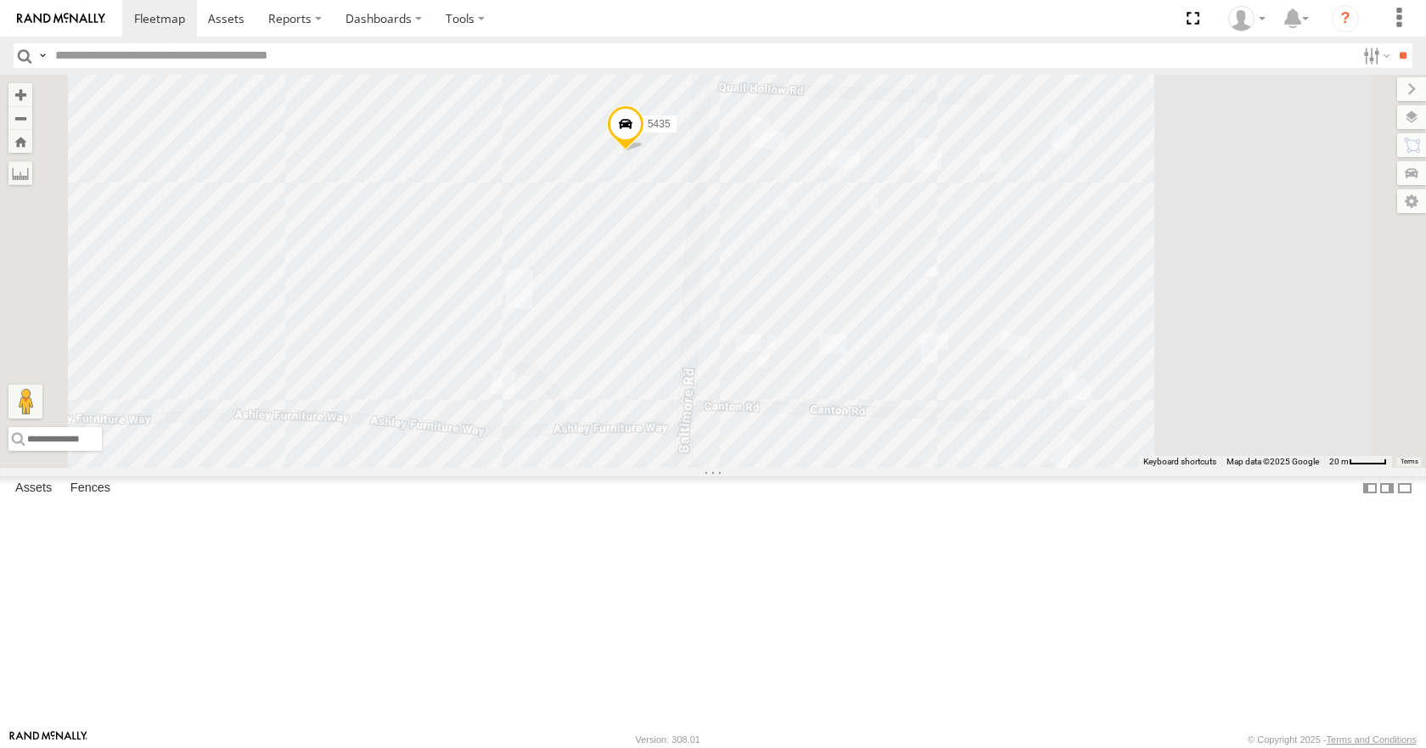
drag, startPoint x: 1023, startPoint y: 535, endPoint x: 1029, endPoint y: 363, distance: 172.4
click at [1029, 363] on div "5320 5435 5442 5446 5441" at bounding box center [713, 271] width 1426 height 392
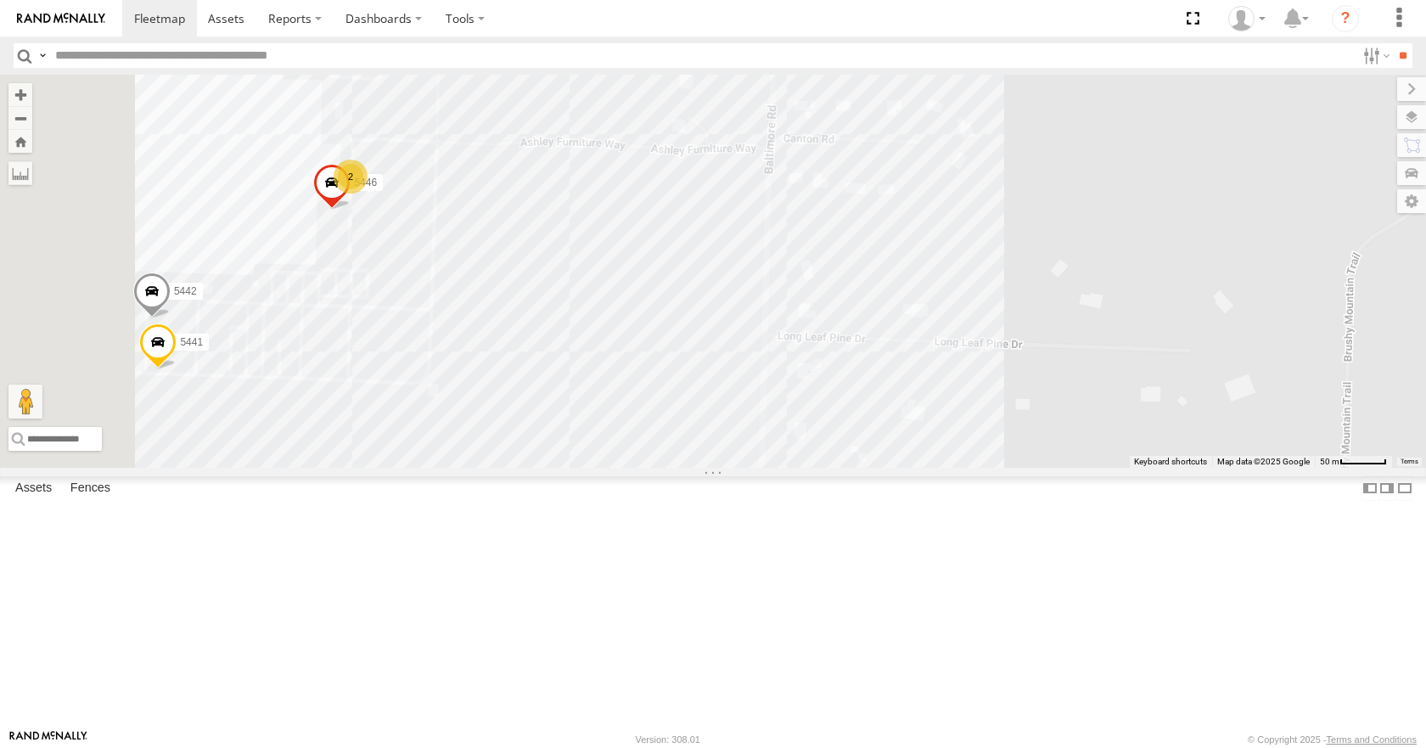
drag, startPoint x: 1007, startPoint y: 534, endPoint x: 1041, endPoint y: 342, distance: 194.8
click at [1042, 341] on div "5320 5435 5442 5446 5441 2" at bounding box center [713, 271] width 1426 height 392
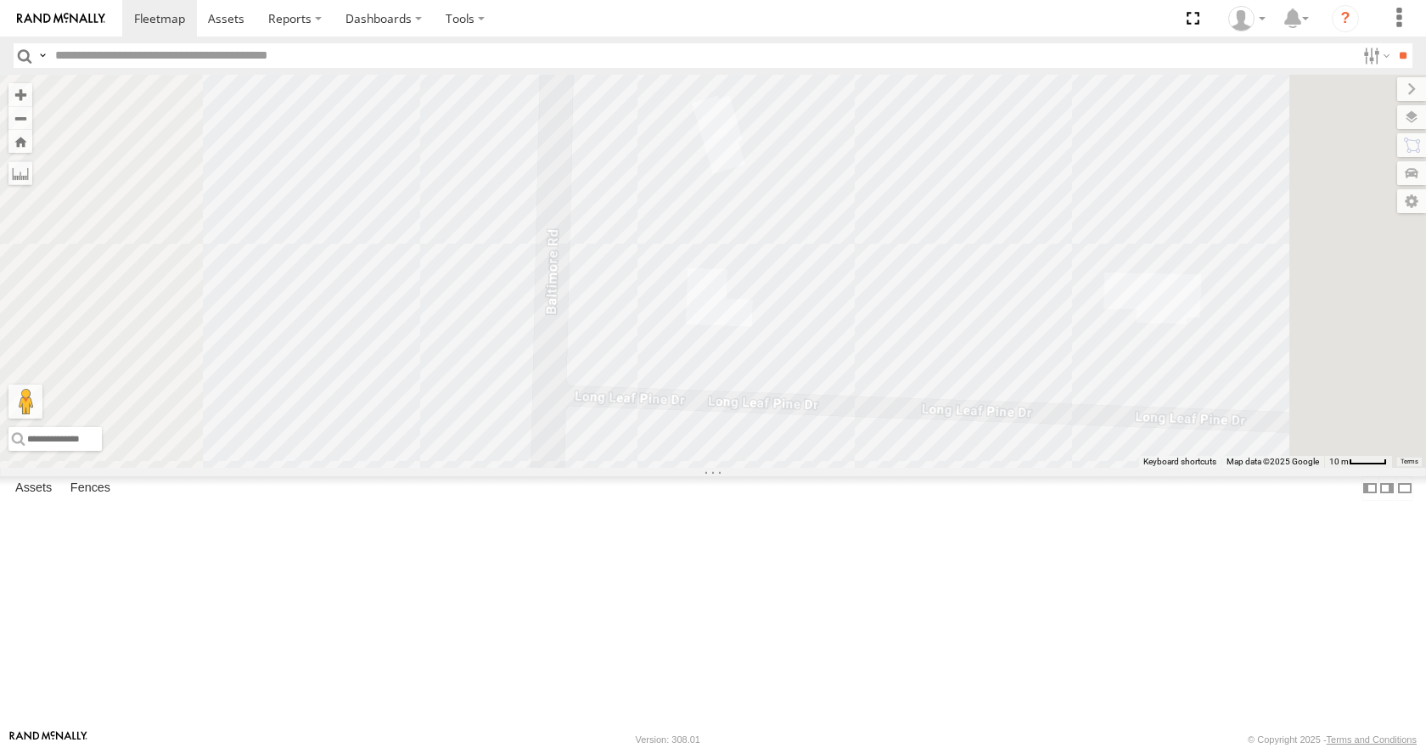
drag, startPoint x: 1020, startPoint y: 554, endPoint x: 1034, endPoint y: 411, distance: 144.1
click at [1036, 411] on div "5320 5435 5442 5446 5441" at bounding box center [713, 271] width 1426 height 392
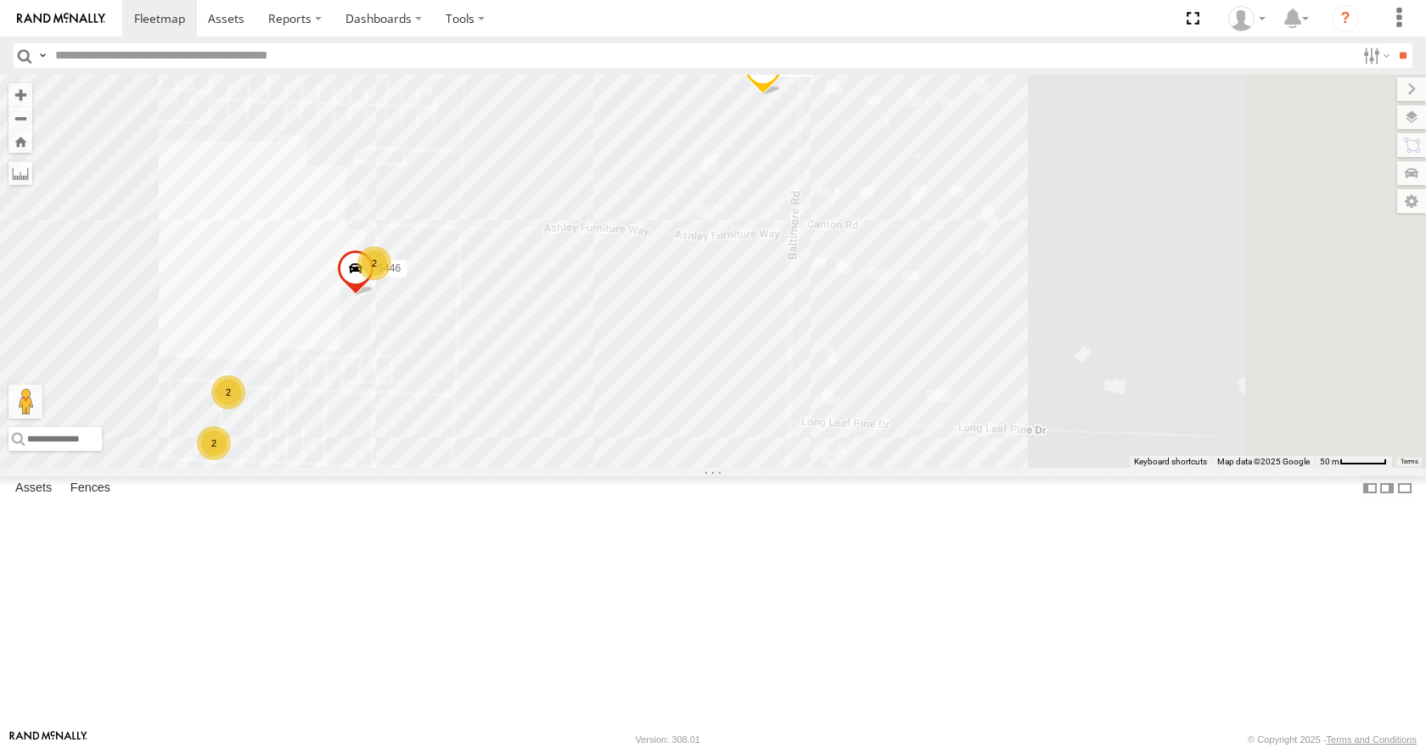
drag, startPoint x: 1039, startPoint y: 279, endPoint x: 1062, endPoint y: 484, distance: 205.8
click at [1063, 467] on div "5320 5435 2 5446 2 2" at bounding box center [713, 271] width 1426 height 392
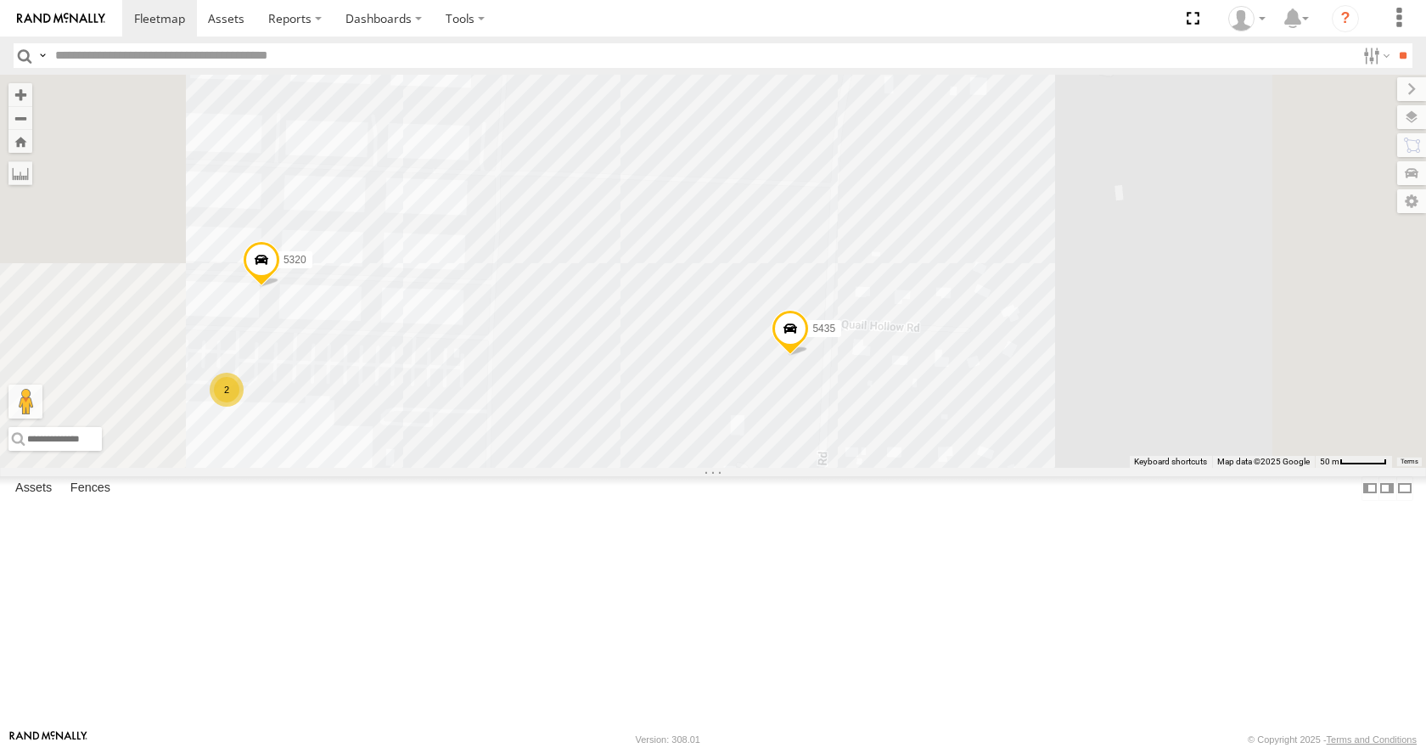
drag, startPoint x: 1061, startPoint y: 271, endPoint x: 1076, endPoint y: 507, distance: 237.3
click at [1083, 467] on div "5320 5435 2 5446 2 2 2" at bounding box center [713, 271] width 1426 height 392
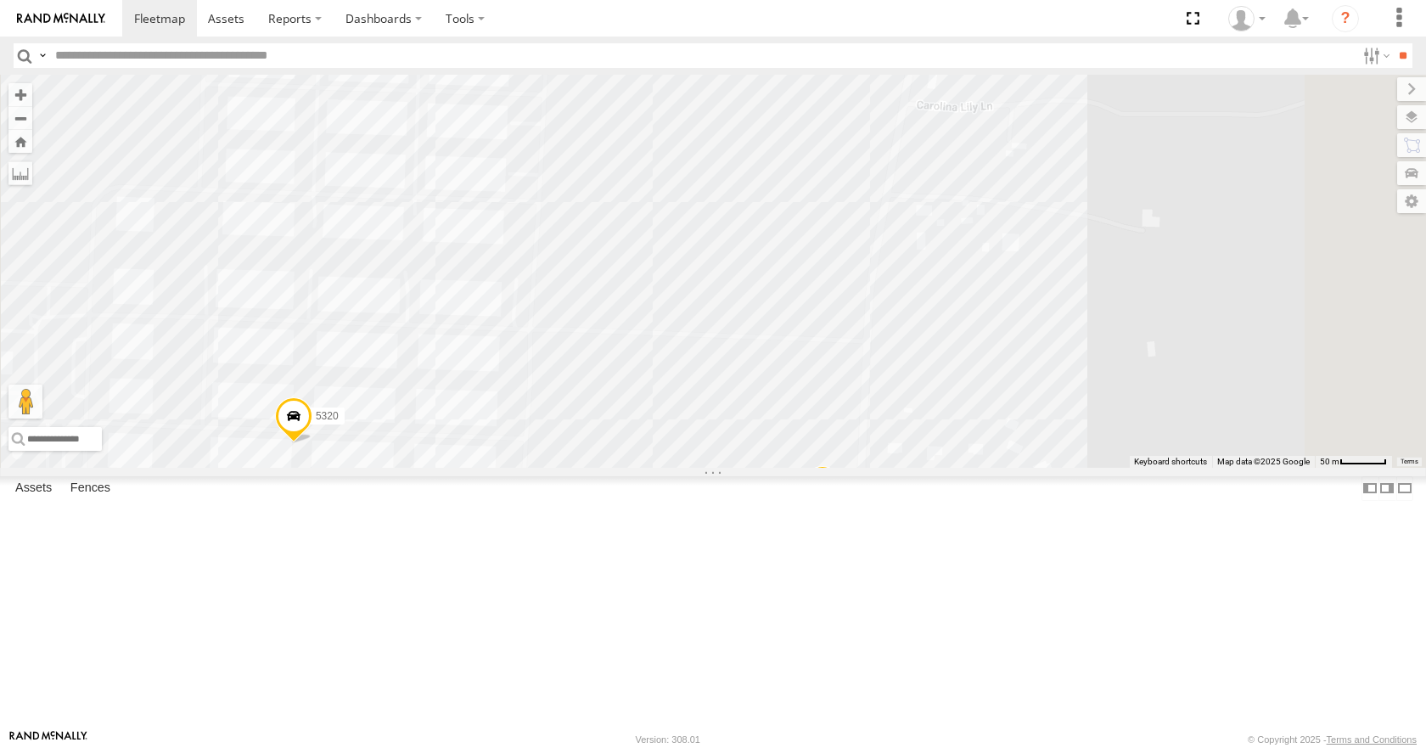
drag, startPoint x: 1055, startPoint y: 315, endPoint x: 1107, endPoint y: 397, distance: 97.2
click at [1083, 450] on div "5320 5435 2 5446 2 2 3" at bounding box center [713, 271] width 1426 height 392
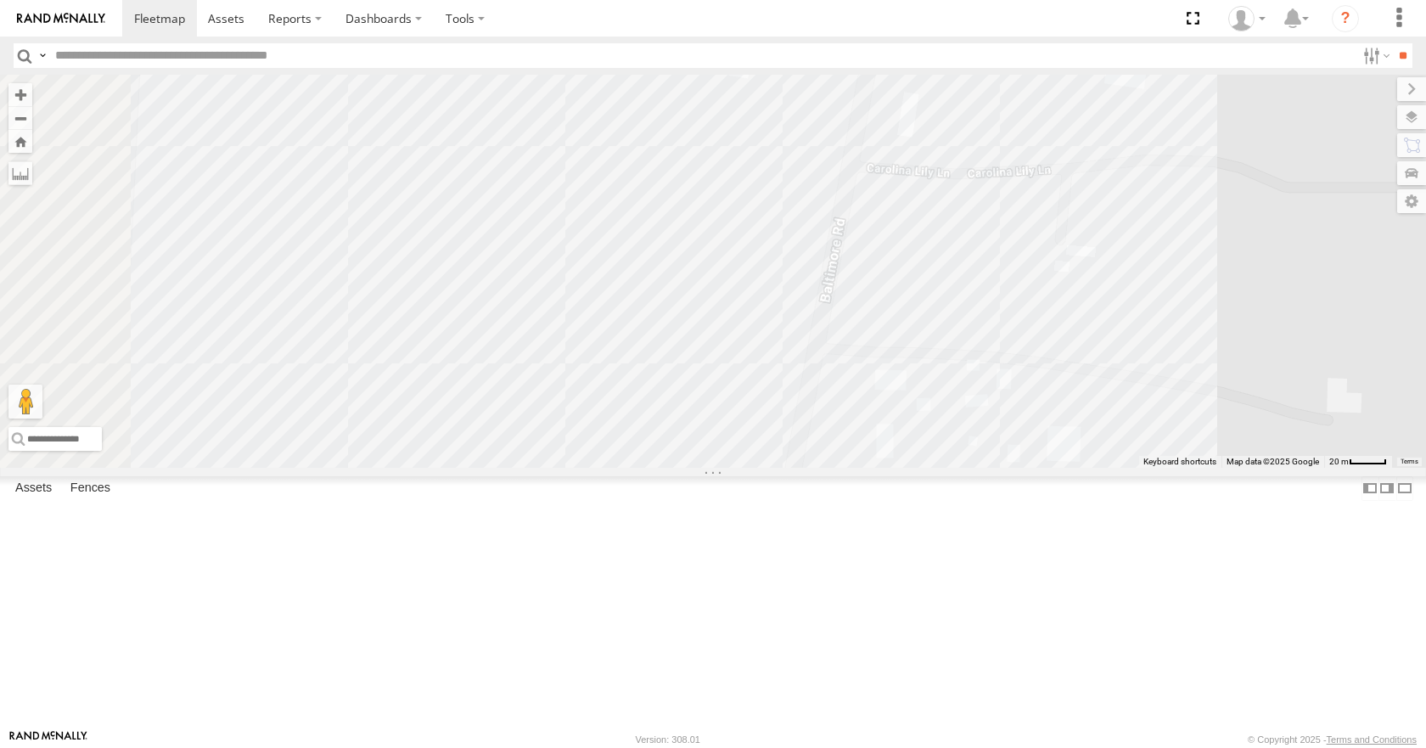
drag, startPoint x: 1099, startPoint y: 307, endPoint x: 1120, endPoint y: 425, distance: 119.9
click at [1120, 425] on div "5320 5435 5446" at bounding box center [713, 271] width 1426 height 392
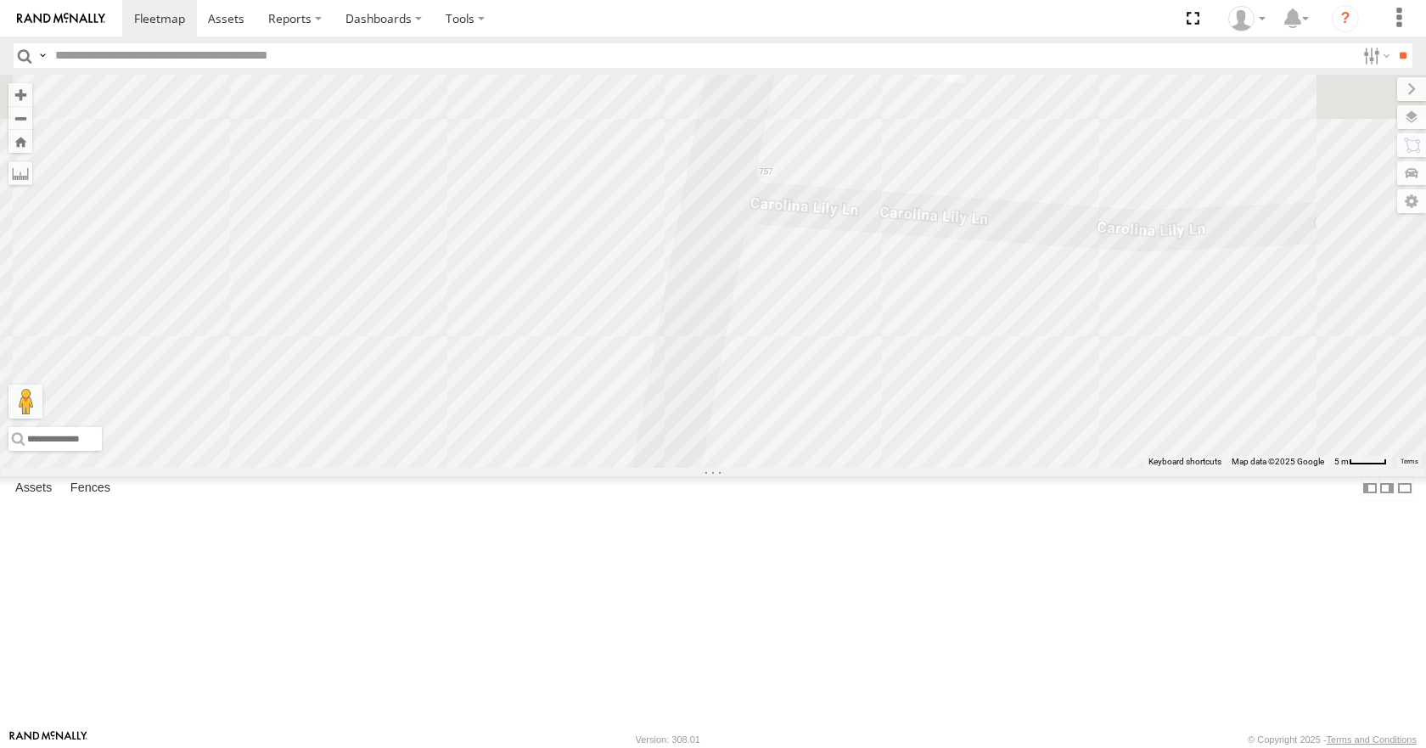
drag, startPoint x: 1135, startPoint y: 294, endPoint x: 1180, endPoint y: 618, distance: 326.4
click at [1181, 467] on div "5320 5435 5446" at bounding box center [713, 271] width 1426 height 392
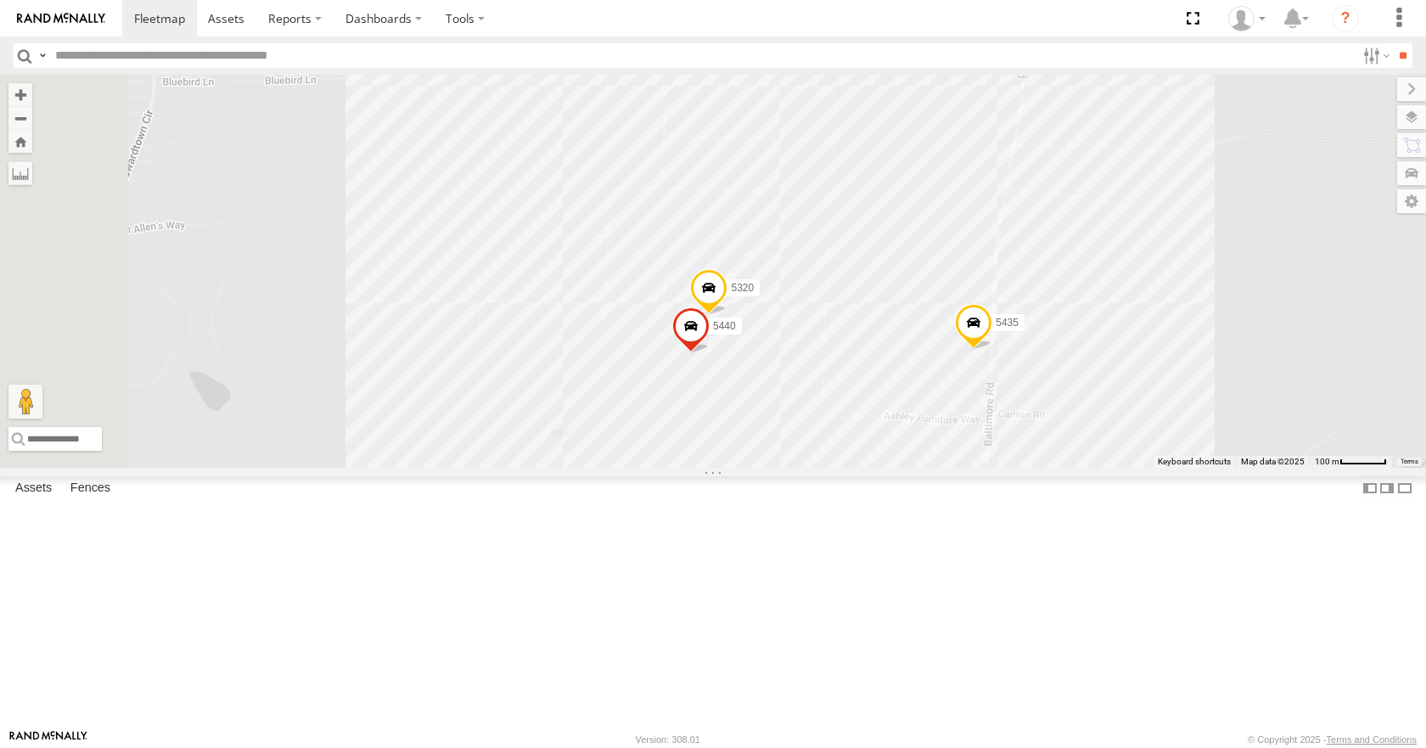
drag, startPoint x: 853, startPoint y: 510, endPoint x: 939, endPoint y: 278, distance: 248.1
click at [939, 278] on div "5320 5440 5435" at bounding box center [713, 271] width 1426 height 392
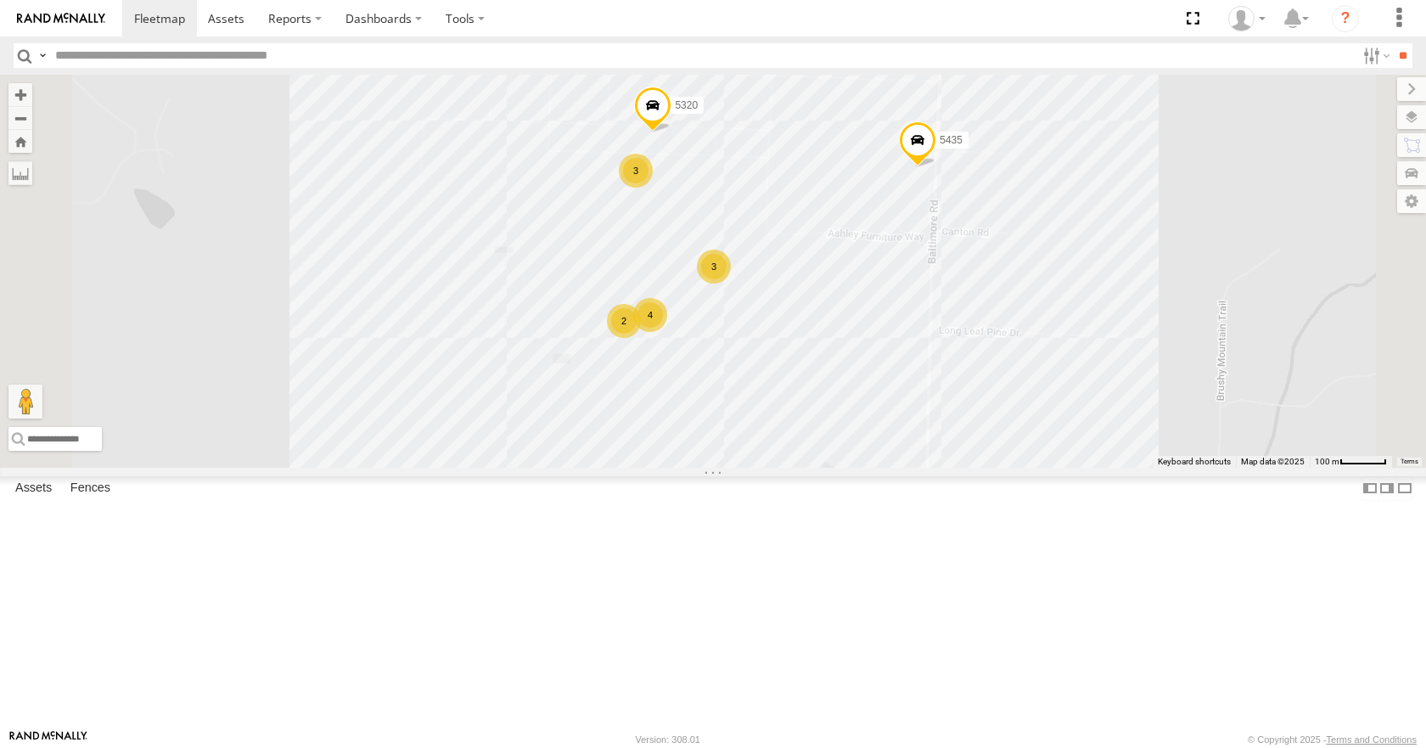
drag, startPoint x: 1158, startPoint y: 563, endPoint x: 1081, endPoint y: 385, distance: 193.4
click at [1084, 384] on div "5320 3 5435 4 2 3" at bounding box center [713, 271] width 1426 height 392
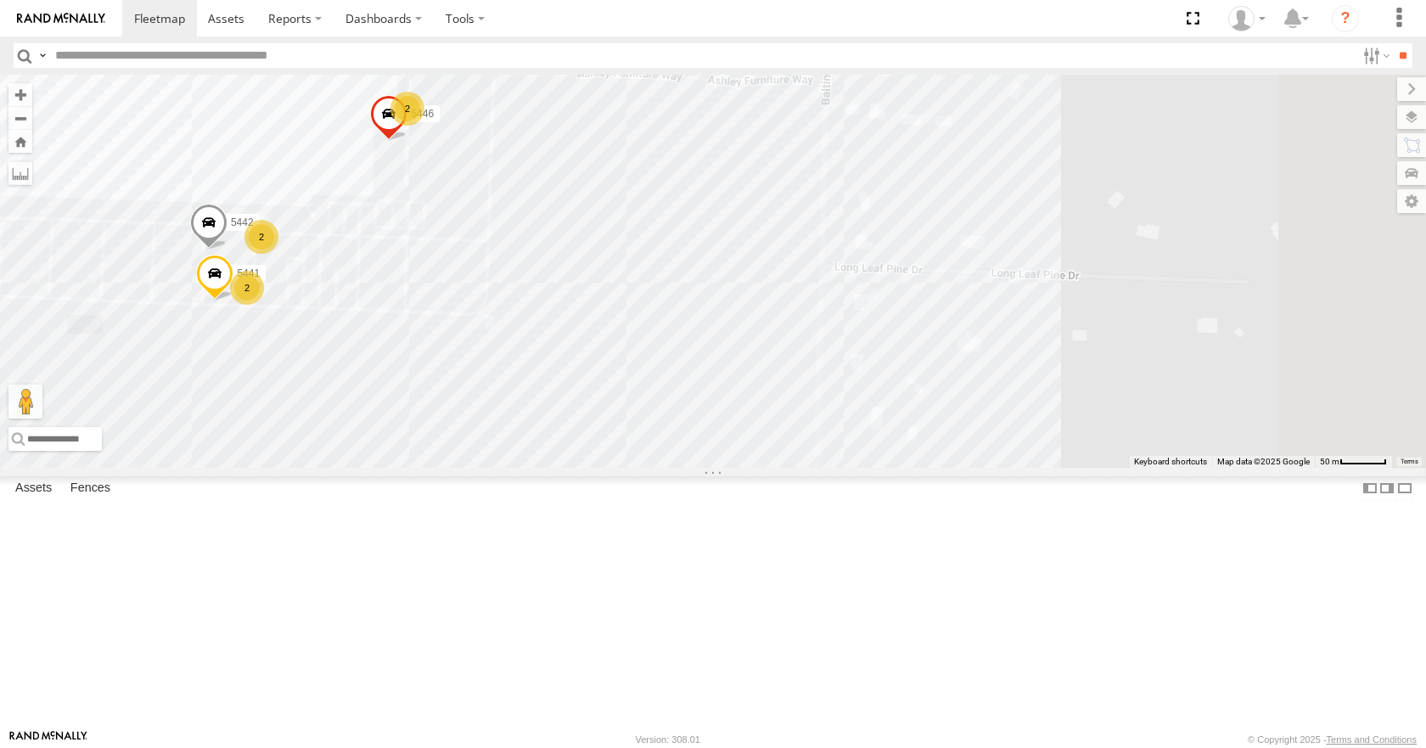
drag, startPoint x: 1153, startPoint y: 460, endPoint x: 972, endPoint y: 387, distance: 195.7
click at [972, 387] on div "5320 5435 3 2 5442 5446 2 2 5441" at bounding box center [713, 271] width 1426 height 392
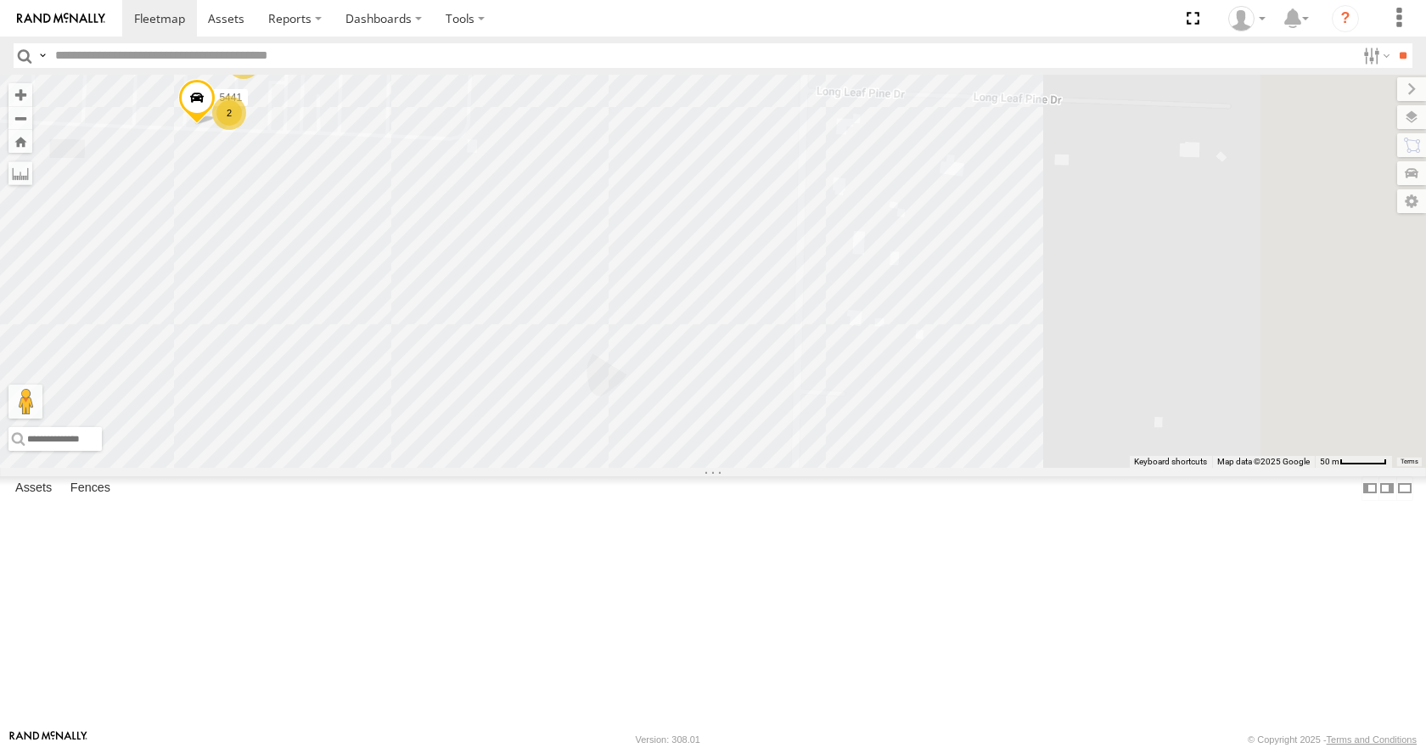
drag, startPoint x: 1121, startPoint y: 474, endPoint x: 1118, endPoint y: 299, distance: 175.7
click at [1118, 299] on div "5320 5435 3 2 5442 5446 2 2 5441" at bounding box center [713, 271] width 1426 height 392
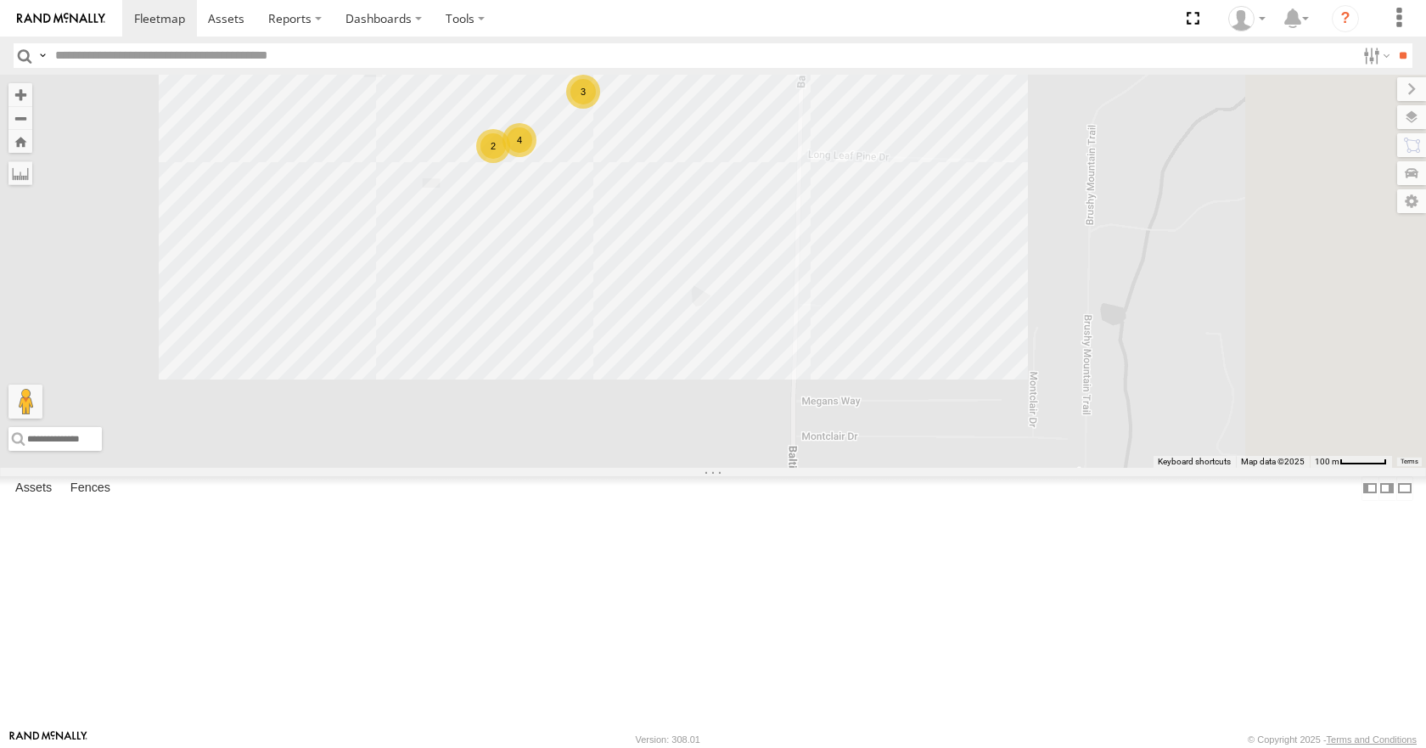
drag, startPoint x: 1129, startPoint y: 496, endPoint x: 849, endPoint y: 487, distance: 280.2
click at [849, 467] on div "5320 5435 3 4 2 3" at bounding box center [713, 271] width 1426 height 392
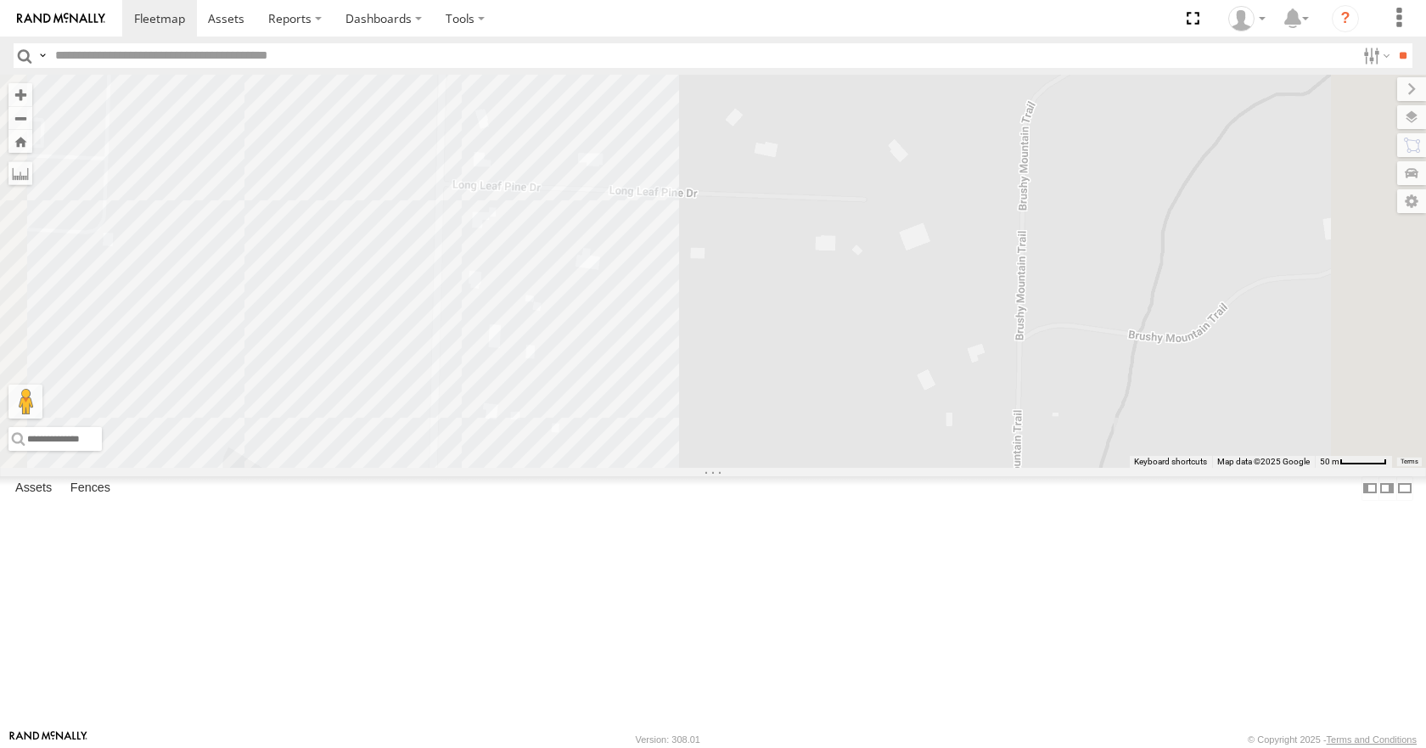
drag, startPoint x: 1060, startPoint y: 319, endPoint x: 1010, endPoint y: 422, distance: 114.2
click at [1014, 430] on div "5320 5435" at bounding box center [713, 271] width 1426 height 392
drag, startPoint x: 889, startPoint y: 277, endPoint x: 1006, endPoint y: 371, distance: 149.6
click at [1056, 467] on div "5320 5435" at bounding box center [713, 271] width 1426 height 392
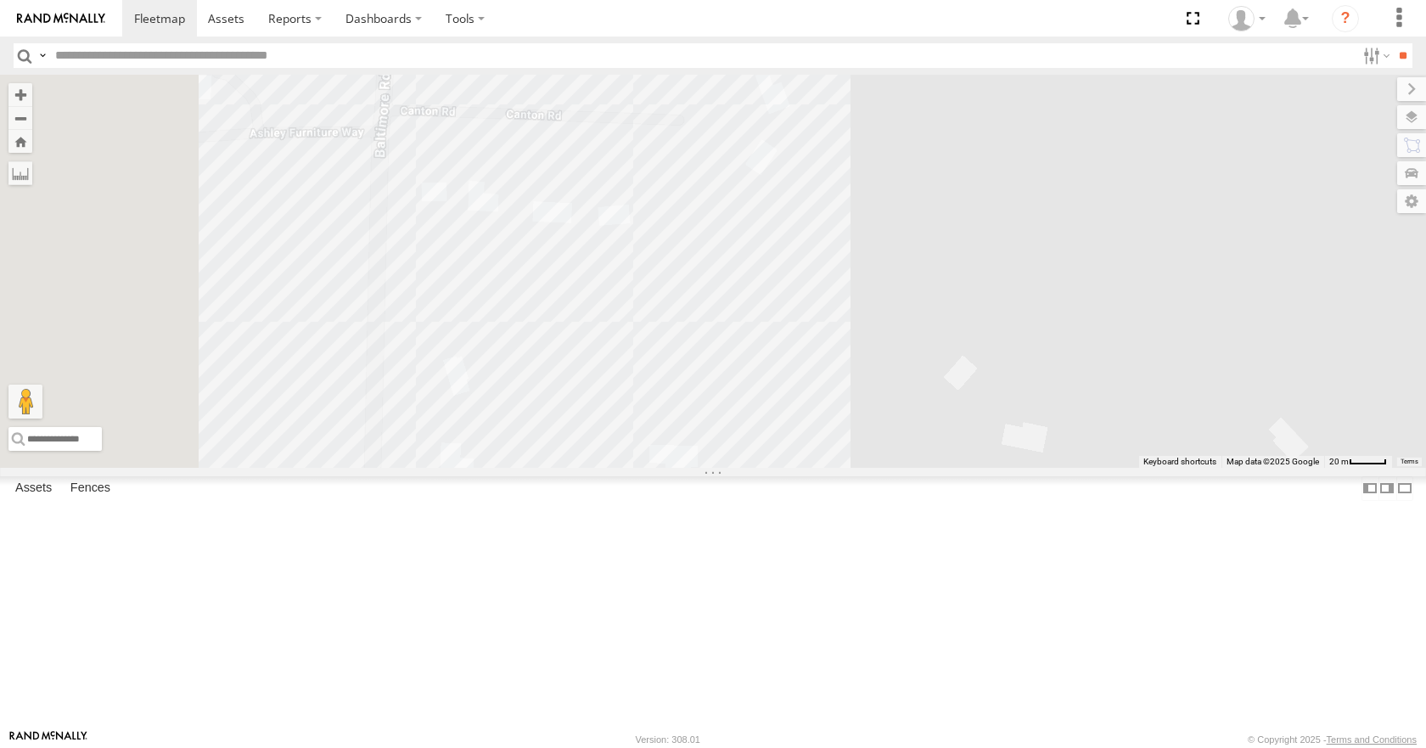
drag, startPoint x: 996, startPoint y: 356, endPoint x: 1152, endPoint y: 454, distance: 184.6
click at [1185, 457] on div "5320 5435" at bounding box center [713, 271] width 1426 height 392
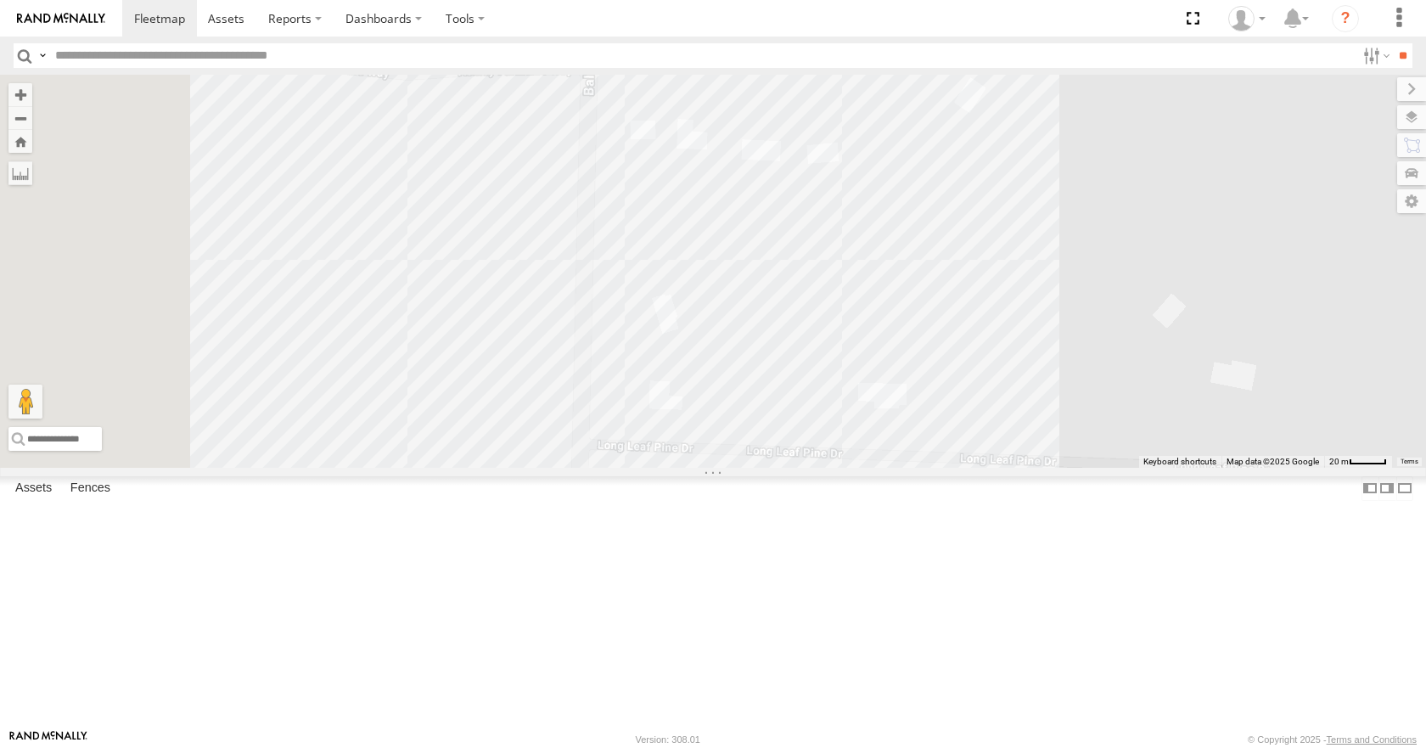
drag, startPoint x: 833, startPoint y: 414, endPoint x: 957, endPoint y: 362, distance: 135.4
click at [958, 362] on div "5320 5435" at bounding box center [713, 271] width 1426 height 392
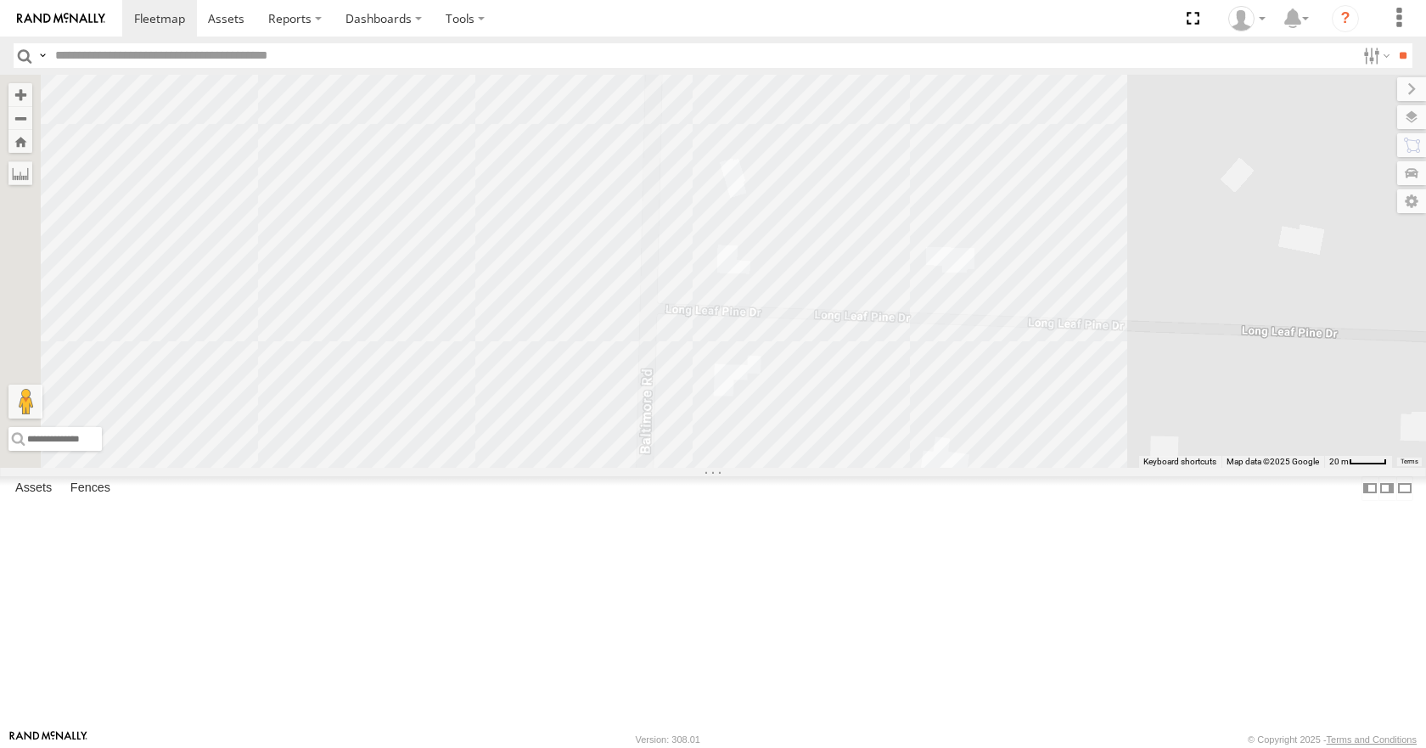
drag, startPoint x: 911, startPoint y: 470, endPoint x: 980, endPoint y: 289, distance: 194.5
click at [978, 311] on div "5320 5435" at bounding box center [713, 271] width 1426 height 392
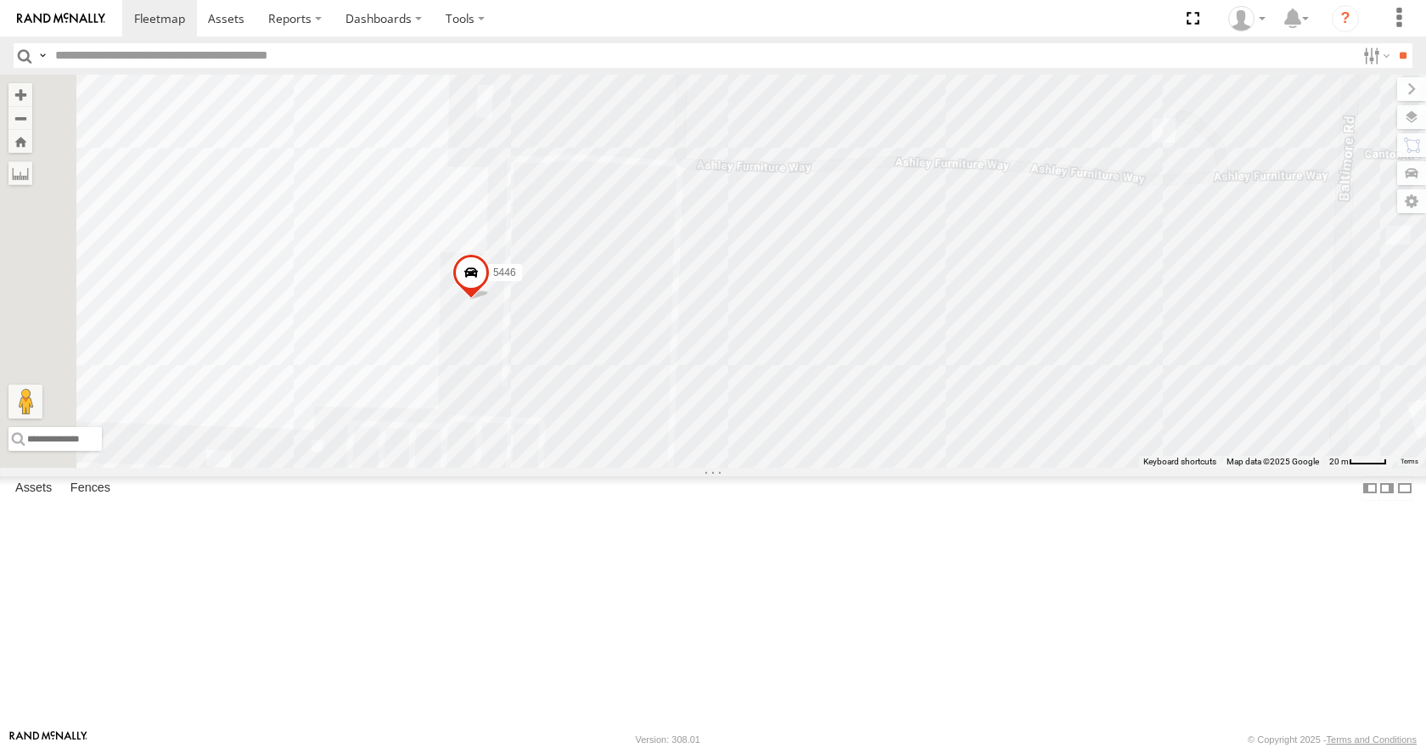
drag, startPoint x: 606, startPoint y: 242, endPoint x: 1014, endPoint y: 315, distance: 414.7
click at [1084, 334] on div "5320 5435 5446" at bounding box center [713, 271] width 1426 height 392
drag, startPoint x: 840, startPoint y: 249, endPoint x: 1061, endPoint y: 484, distance: 322.4
click at [1065, 467] on div "5320 5435 5446 2 2 2" at bounding box center [713, 271] width 1426 height 392
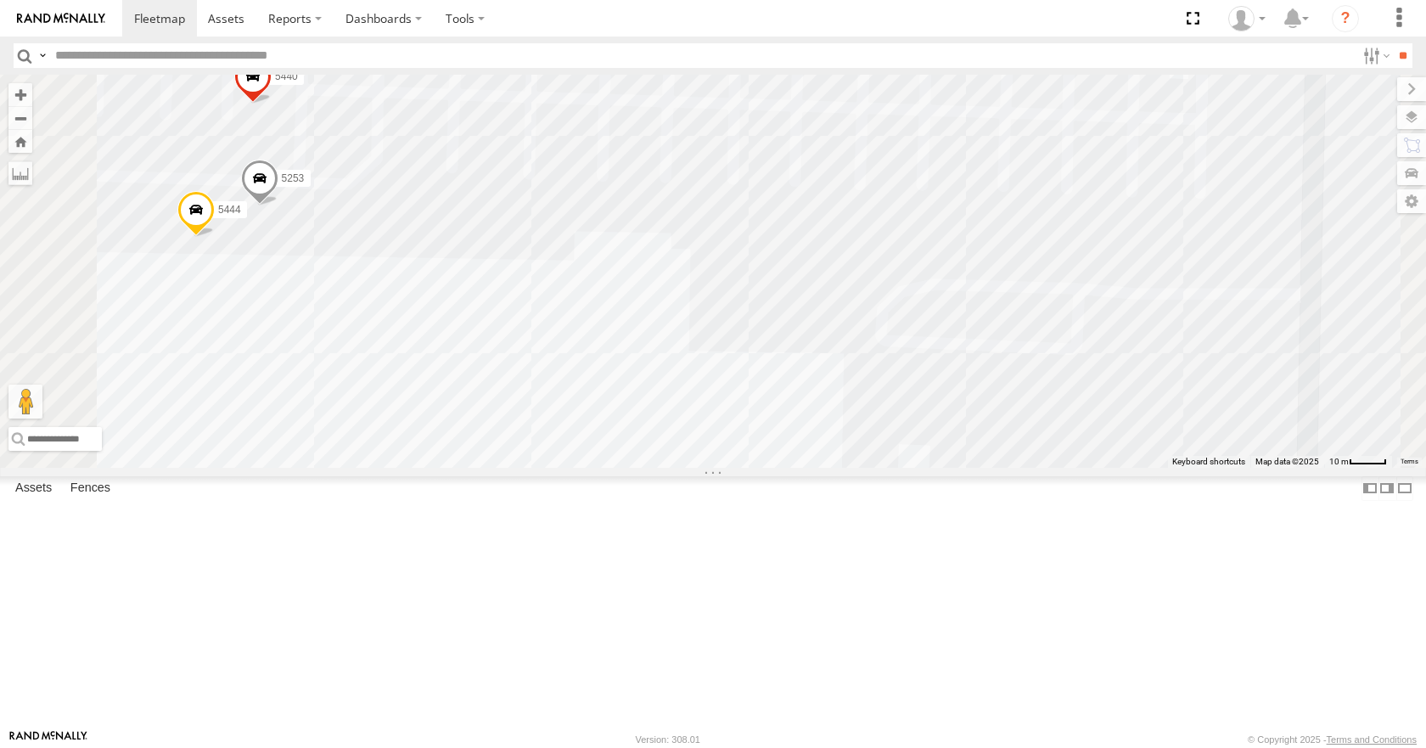
click at [121, 57] on input "text" at bounding box center [701, 55] width 1307 height 25
type input "****"
click at [1393, 43] on input "**" at bounding box center [1403, 55] width 20 height 25
click at [74, 59] on input "****" at bounding box center [701, 55] width 1307 height 25
click at [84, 57] on input "****" at bounding box center [701, 55] width 1307 height 25
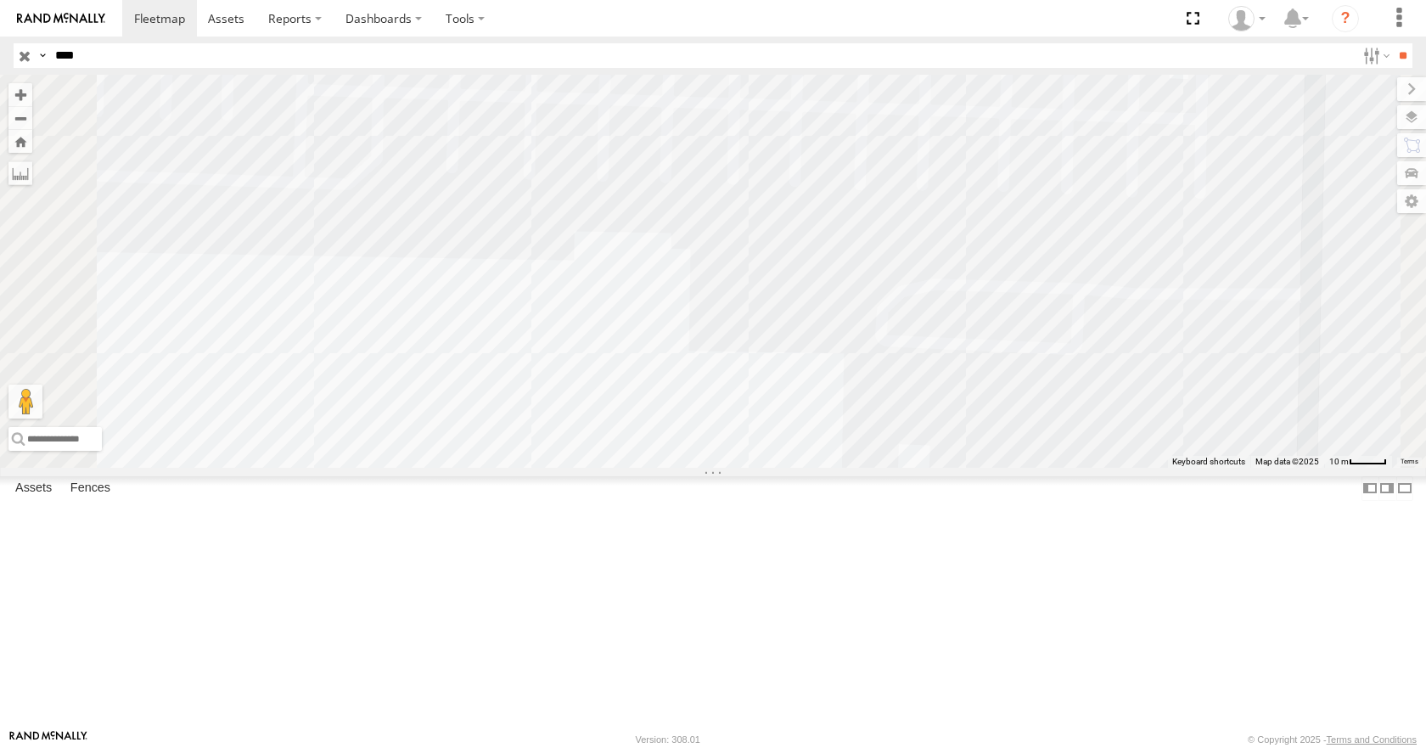
click at [1393, 43] on input "**" at bounding box center [1403, 55] width 20 height 25
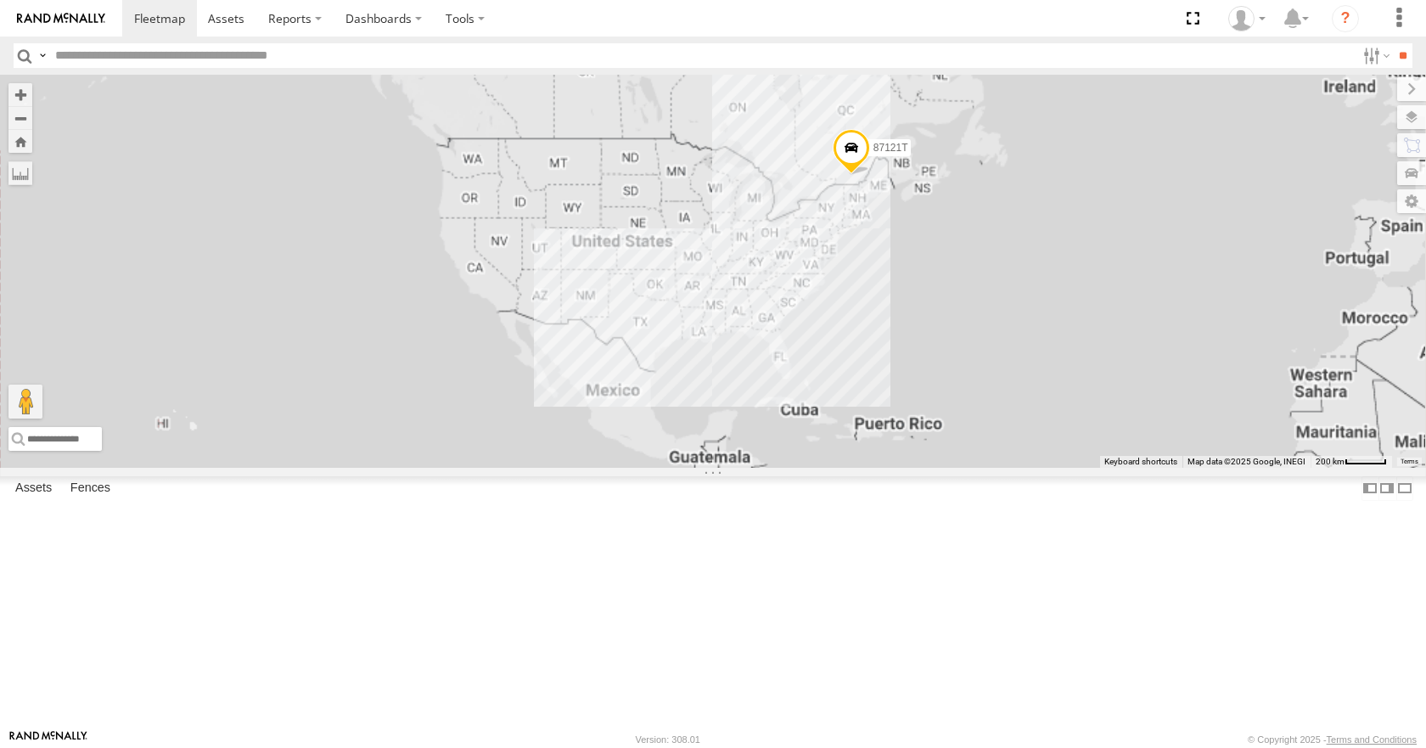
click at [97, 57] on input "text" at bounding box center [701, 55] width 1307 height 25
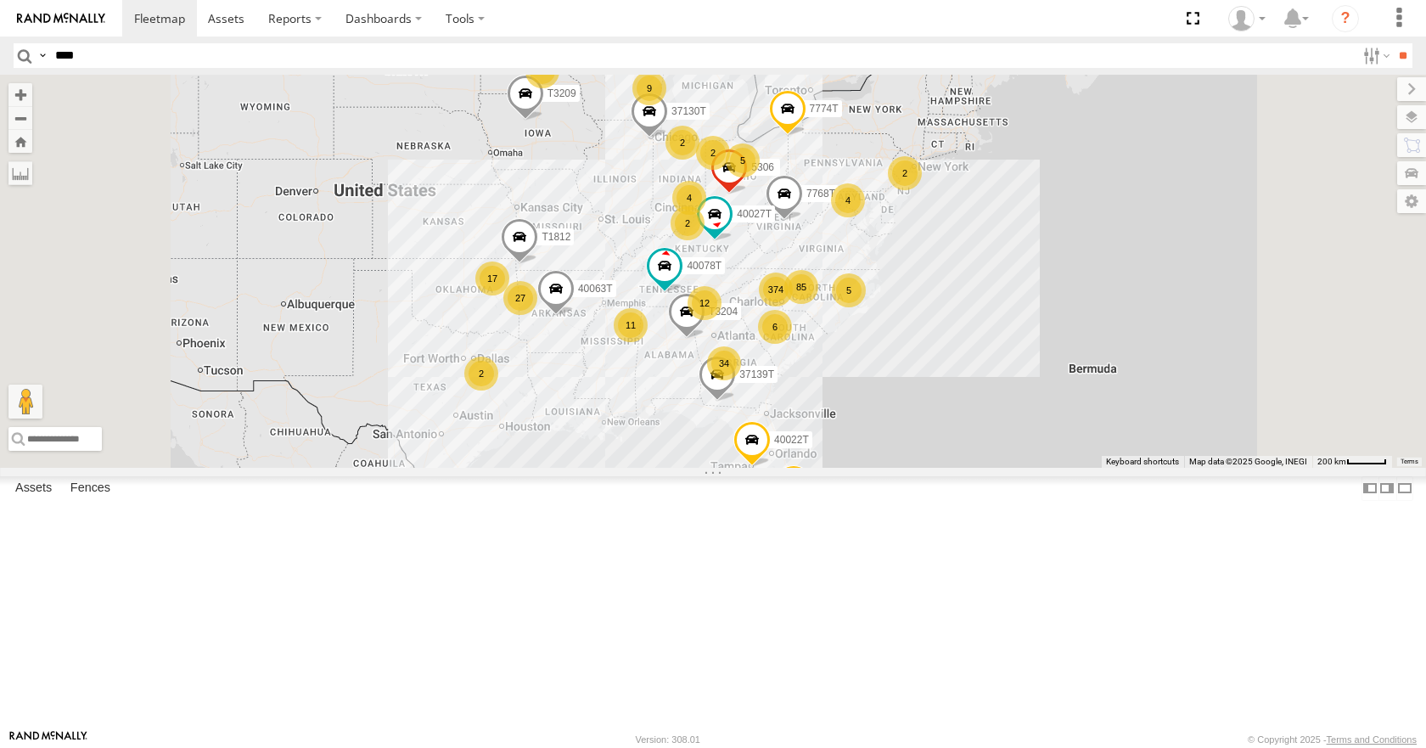
click at [1393, 43] on input "**" at bounding box center [1403, 55] width 20 height 25
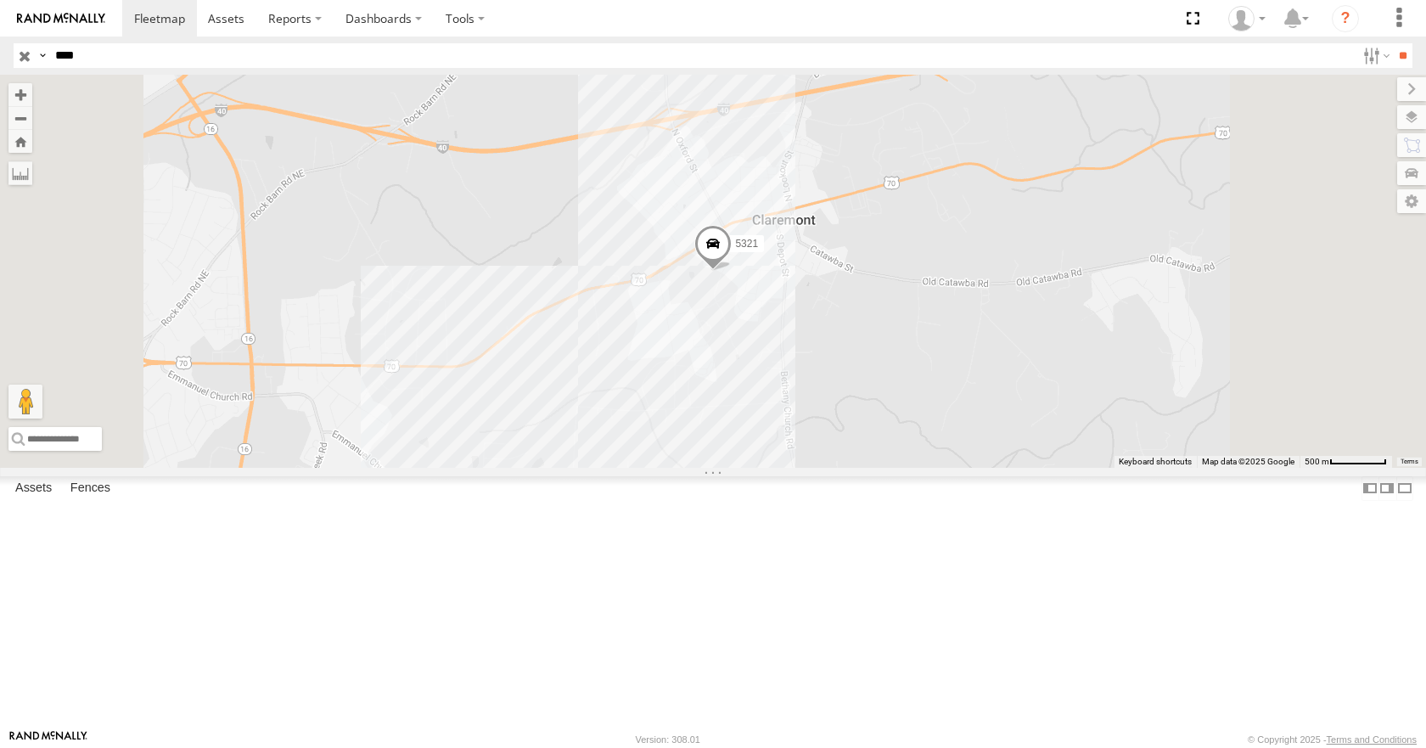
click at [732, 271] on span at bounding box center [712, 248] width 37 height 46
drag, startPoint x: 112, startPoint y: 53, endPoint x: 40, endPoint y: 71, distance: 74.5
click at [40, 71] on header "Search Query Asset ID Asset Label Registration Manufacturer Model VIN Job ID" at bounding box center [713, 55] width 1426 height 38
click at [1393, 43] on input "**" at bounding box center [1403, 55] width 20 height 25
click at [0, 0] on div "5437" at bounding box center [0, 0] width 0 height 0
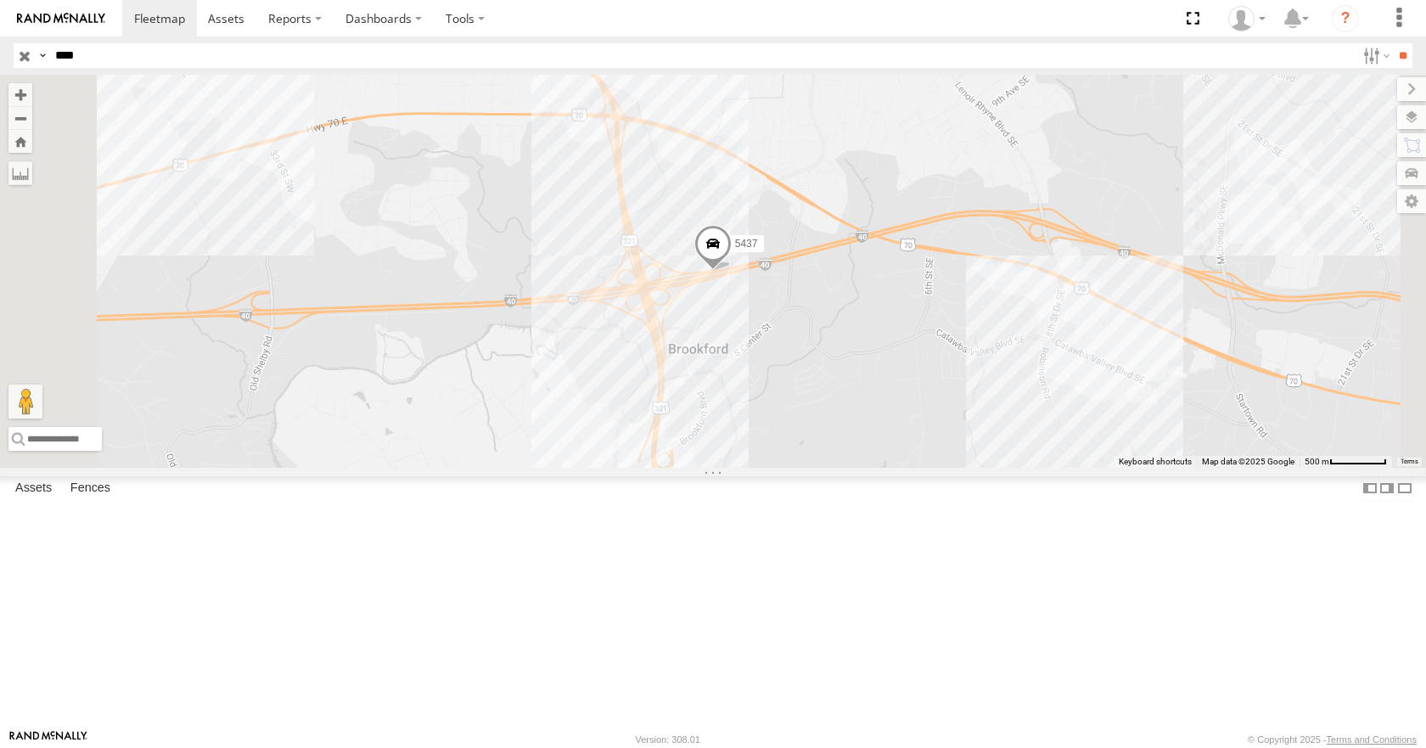
drag, startPoint x: 106, startPoint y: 54, endPoint x: 47, endPoint y: 69, distance: 61.1
click at [47, 69] on header "Search Query Asset ID Asset Label Registration Manufacturer Model VIN Job ID" at bounding box center [713, 55] width 1426 height 38
type input "****"
click at [1393, 43] on input "**" at bounding box center [1403, 55] width 20 height 25
click at [0, 0] on div "5439" at bounding box center [0, 0] width 0 height 0
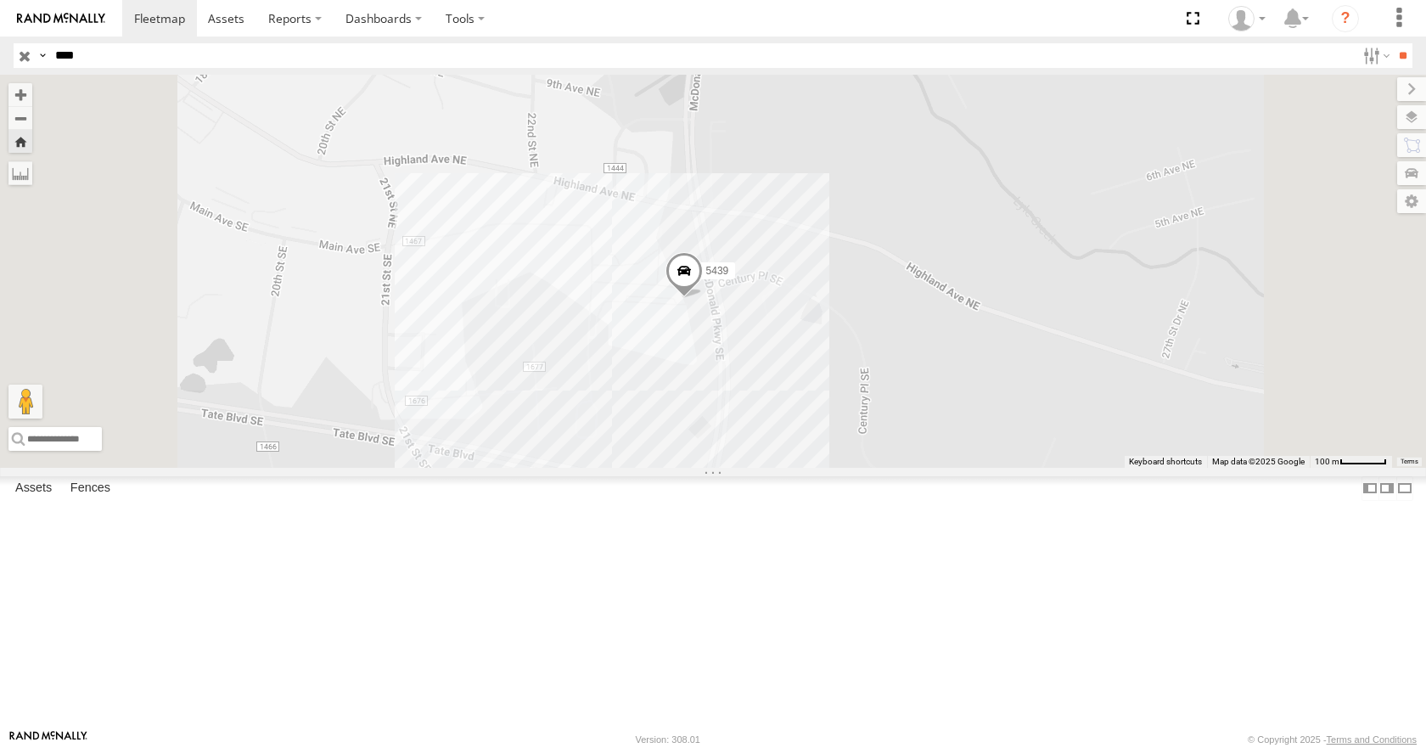
click at [703, 298] on span at bounding box center [683, 275] width 37 height 46
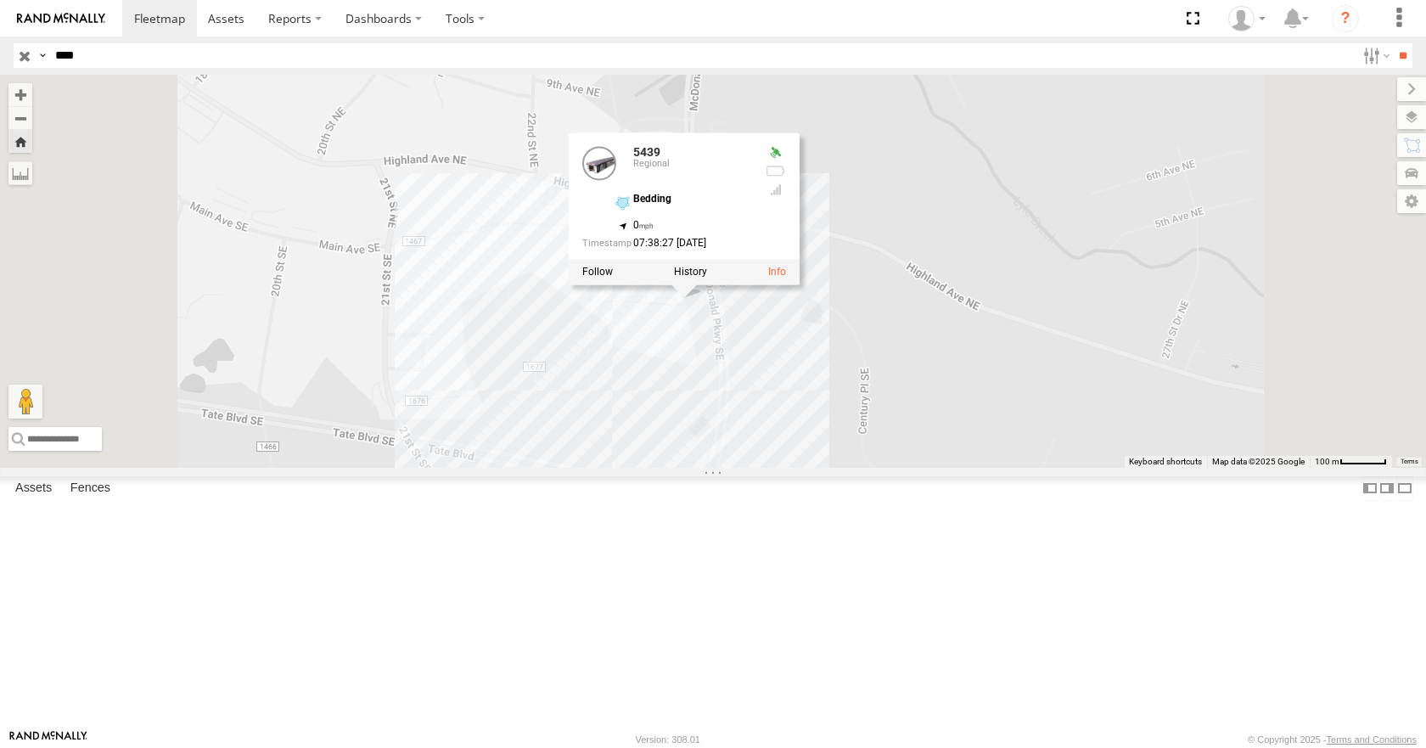
click at [827, 457] on div "5439 5439 Regional Bedding 35.73058 , -81.29152 0 07:38:27 09/22/2025" at bounding box center [713, 271] width 1426 height 392
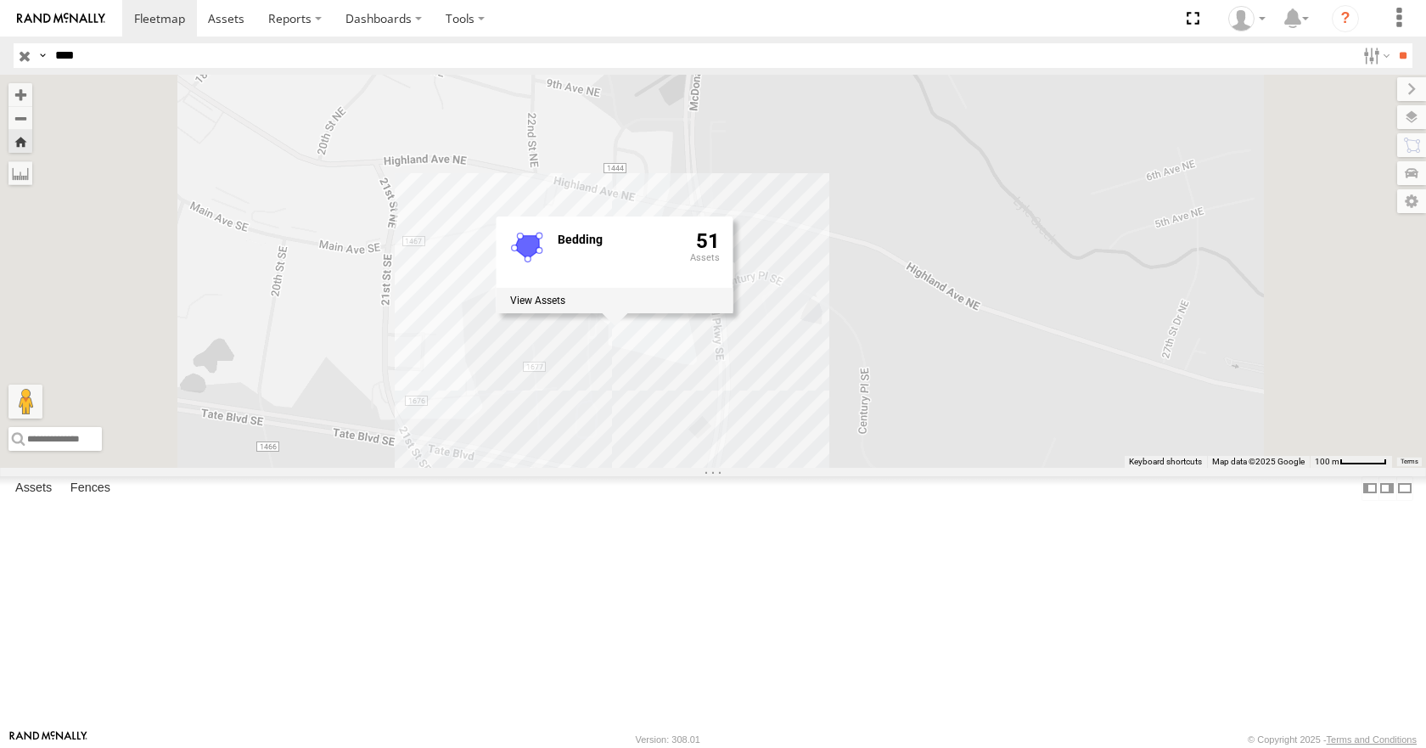
click at [786, 467] on div "5439 Bedding 51" at bounding box center [713, 271] width 1426 height 392
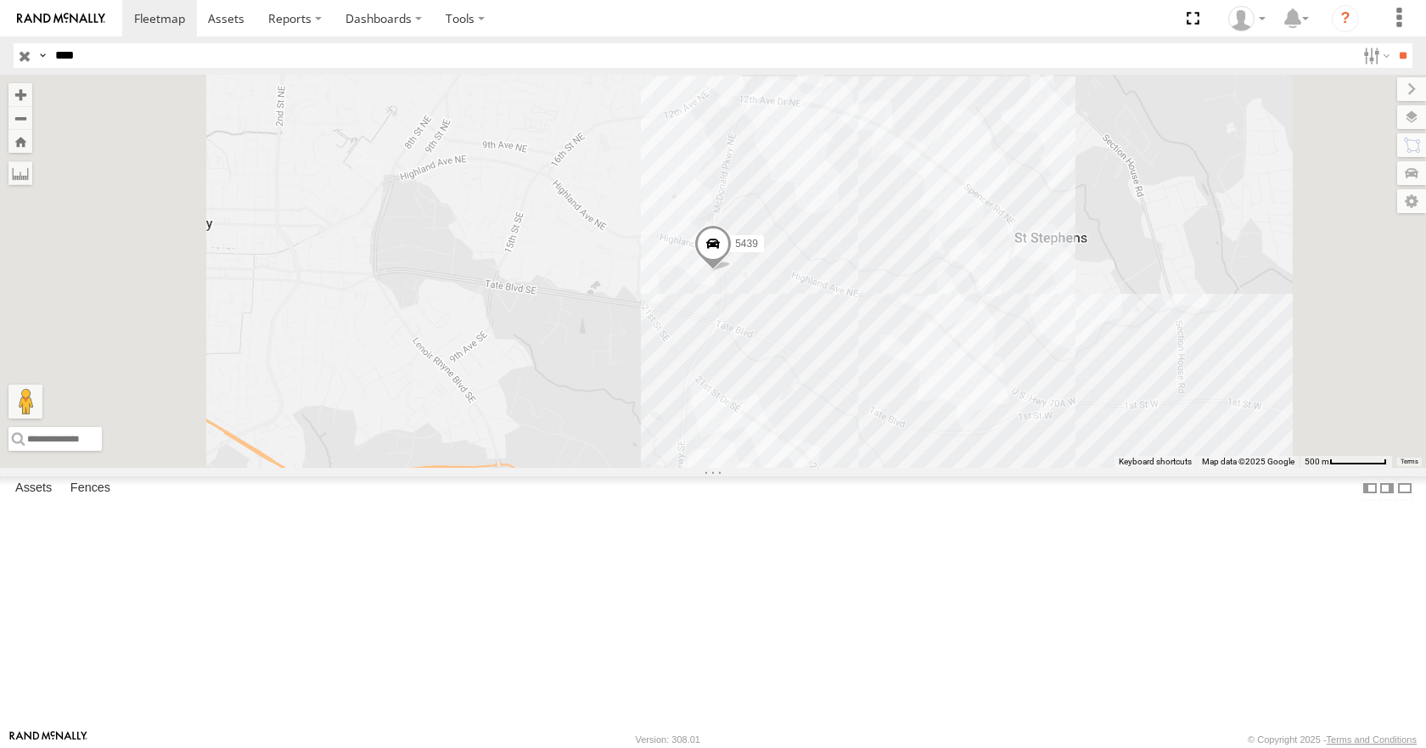
drag, startPoint x: 315, startPoint y: 253, endPoint x: 304, endPoint y: 254, distance: 11.1
click at [0, 0] on div "5439 Regional Bedding HSM Logistics 35.73058 -81.29152 Video" at bounding box center [0, 0] width 0 height 0
